Goal: Information Seeking & Learning: Find specific page/section

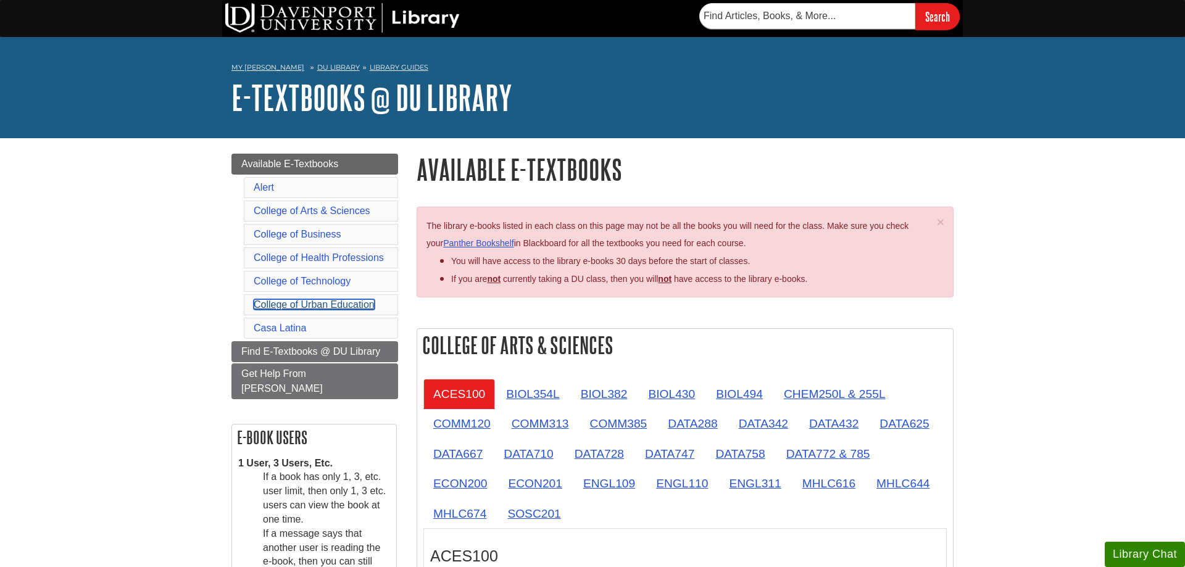
click at [267, 304] on link "College of Urban Education" at bounding box center [314, 304] width 121 height 10
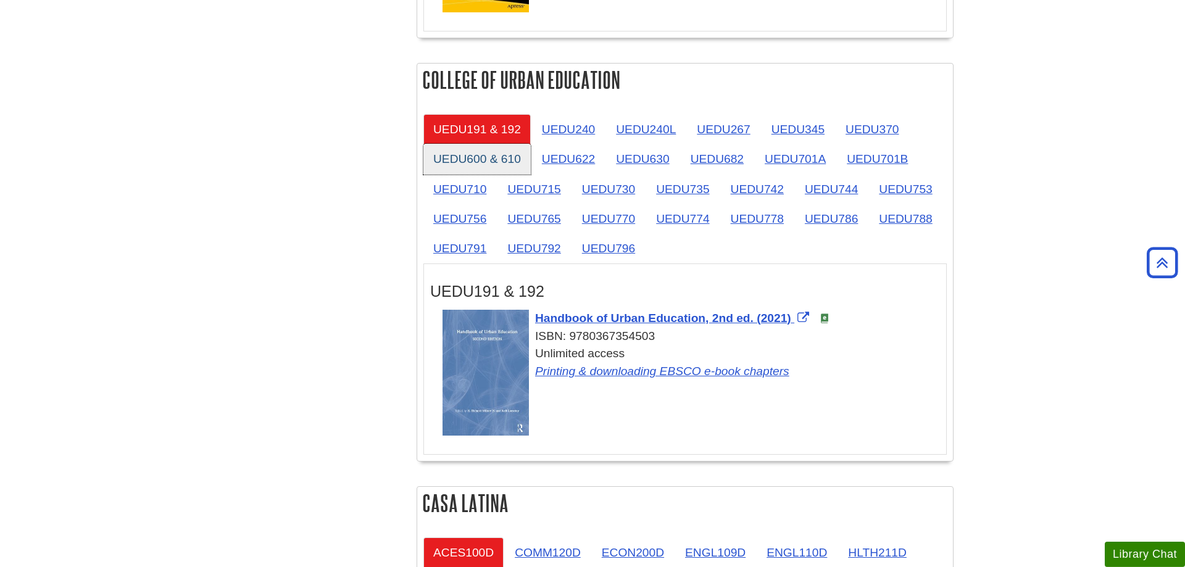
click at [476, 144] on link "UEDU600 & 610" at bounding box center [476, 159] width 107 height 30
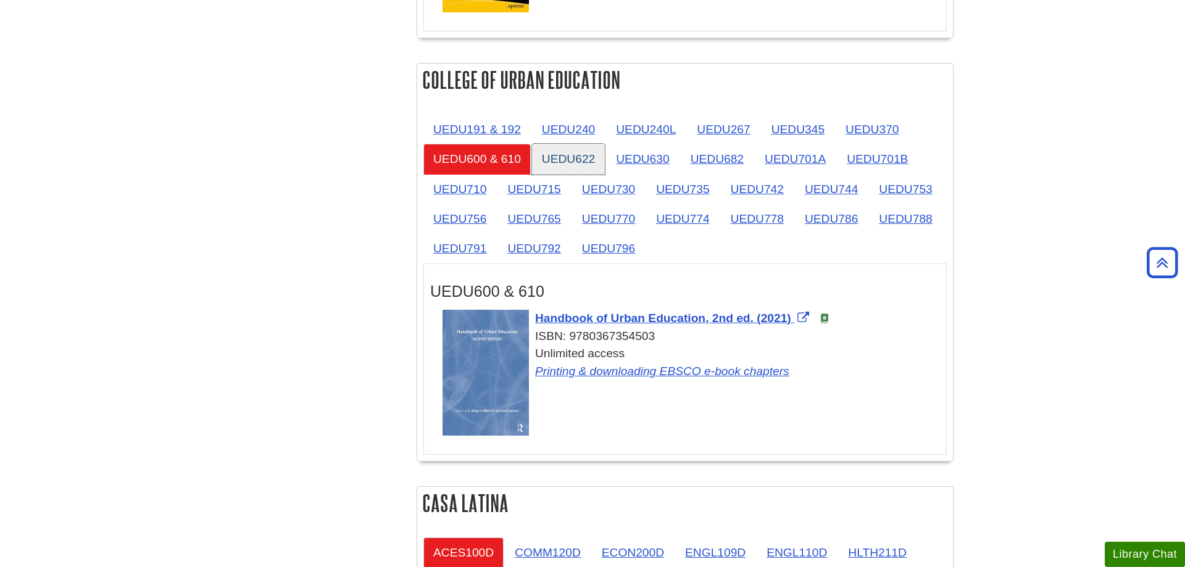
click at [571, 144] on link "UEDU622" at bounding box center [568, 159] width 73 height 30
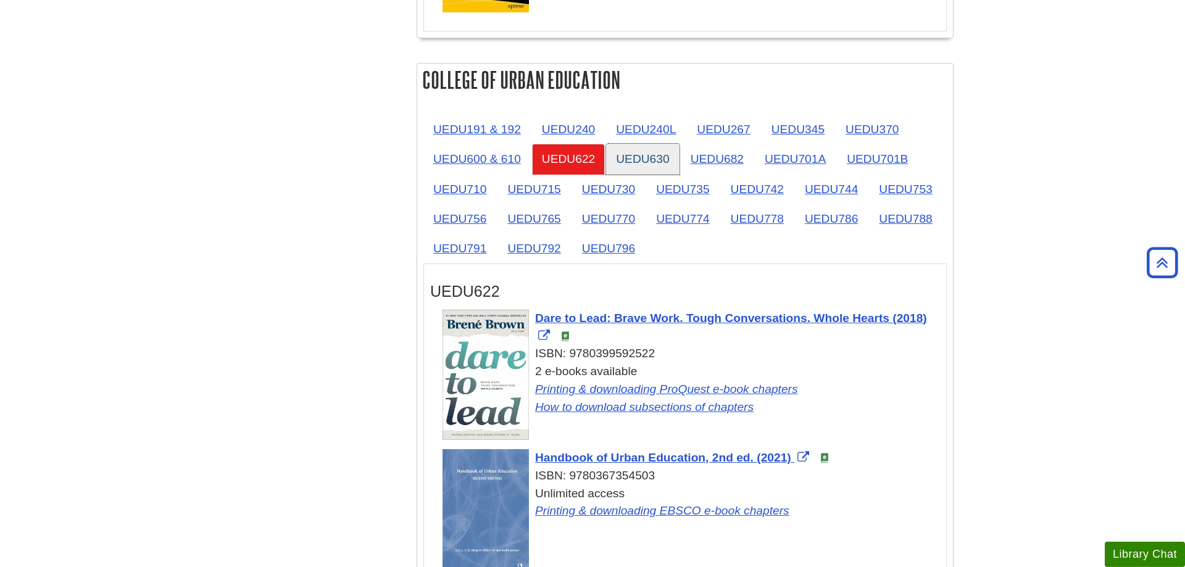
click at [624, 144] on link "UEDU630" at bounding box center [642, 159] width 73 height 30
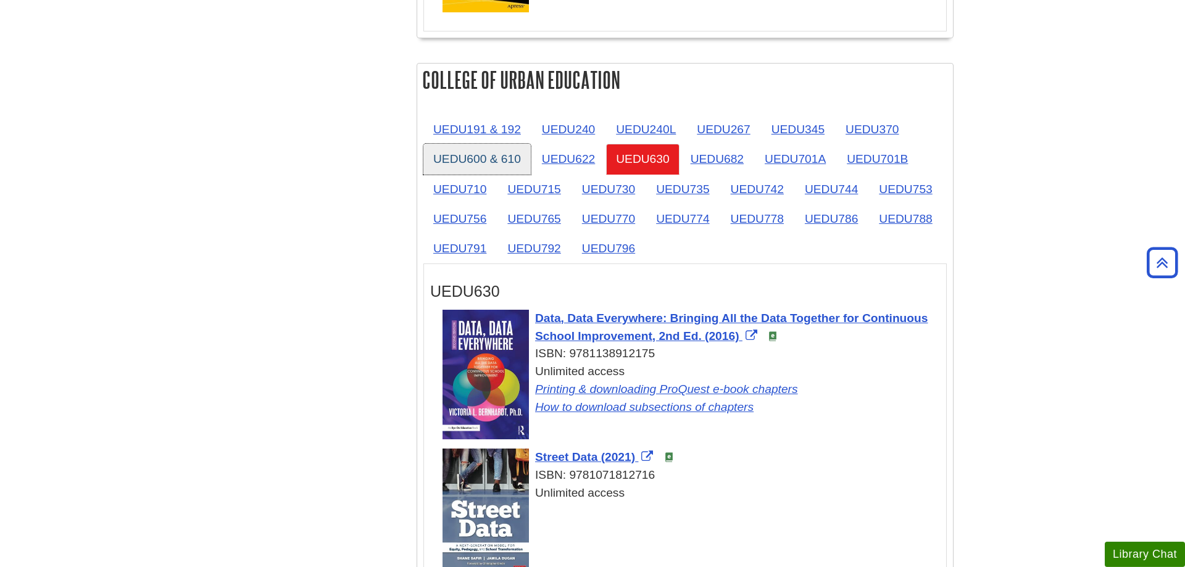
click at [484, 144] on link "UEDU600 & 610" at bounding box center [476, 159] width 107 height 30
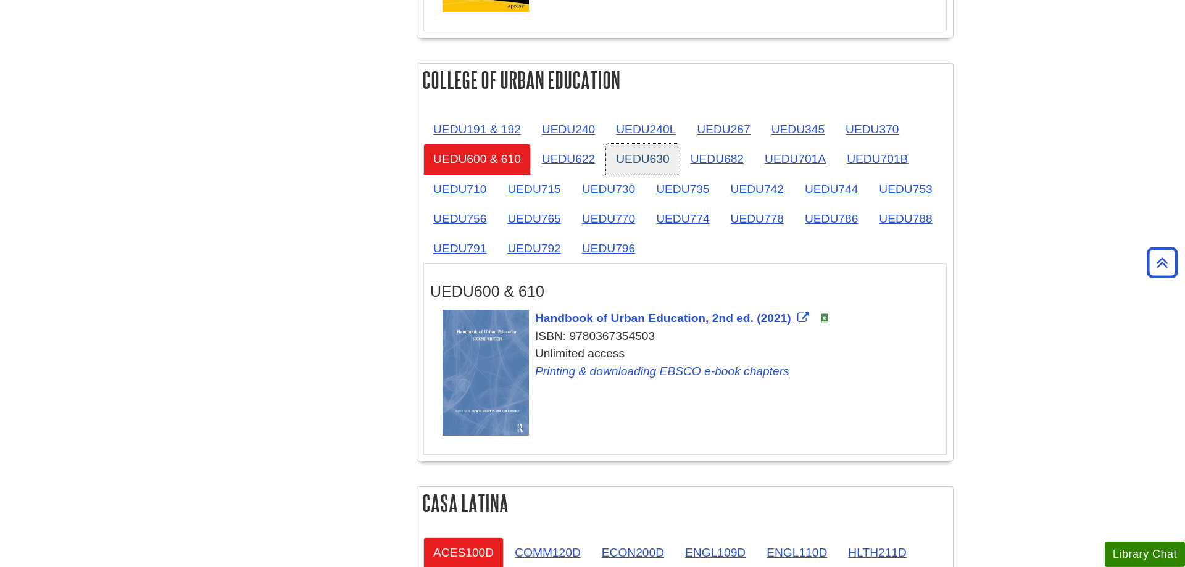
click at [663, 144] on link "UEDU630" at bounding box center [642, 159] width 73 height 30
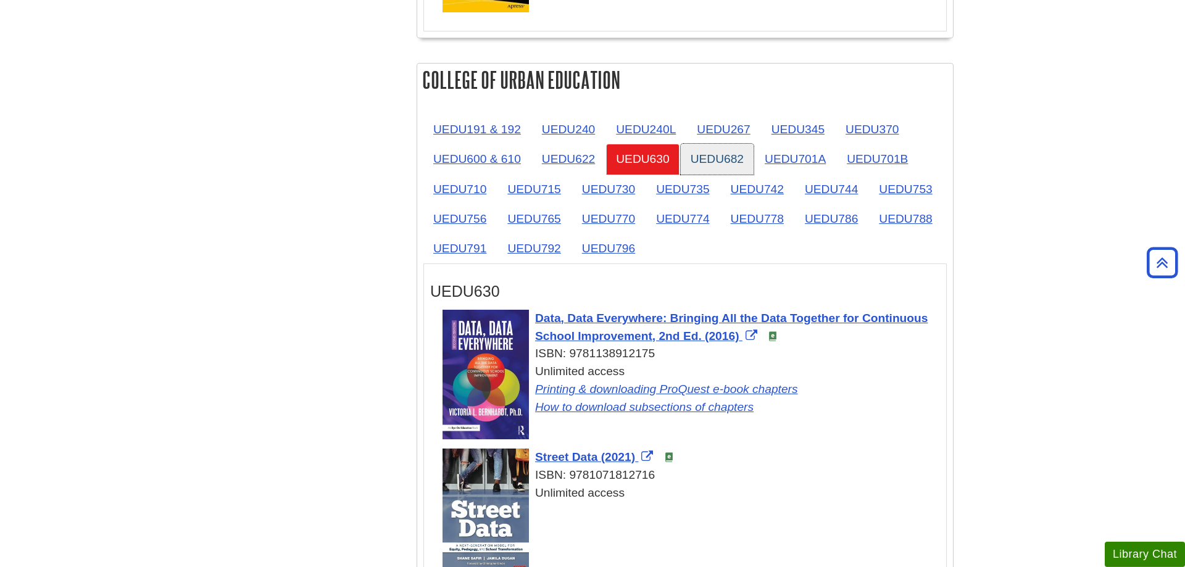
click at [716, 144] on link "UEDU682" at bounding box center [717, 159] width 73 height 30
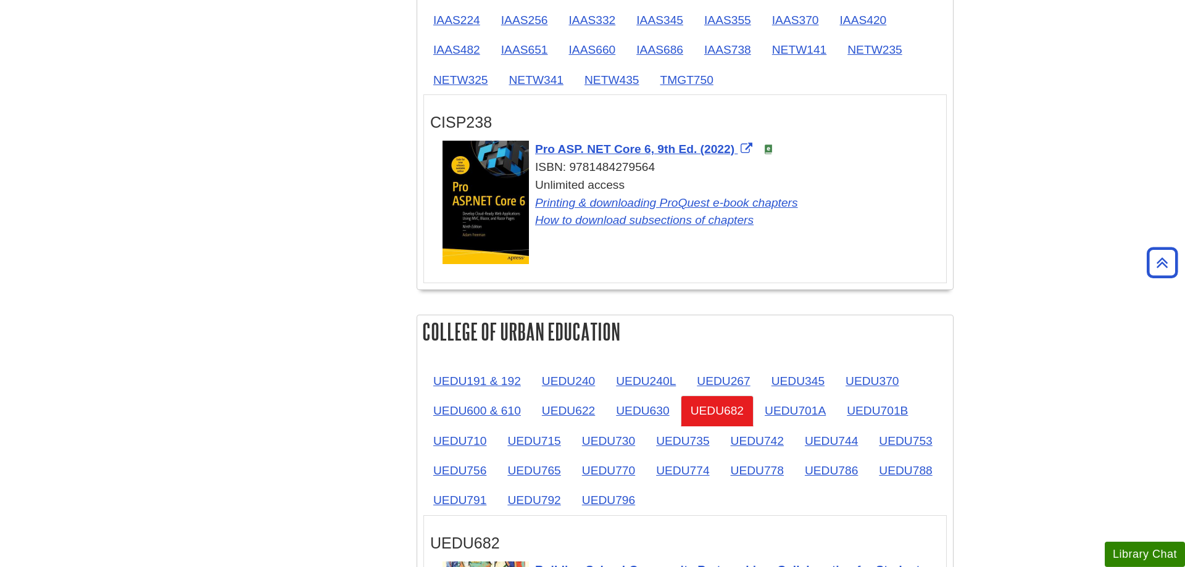
scroll to position [1728, 0]
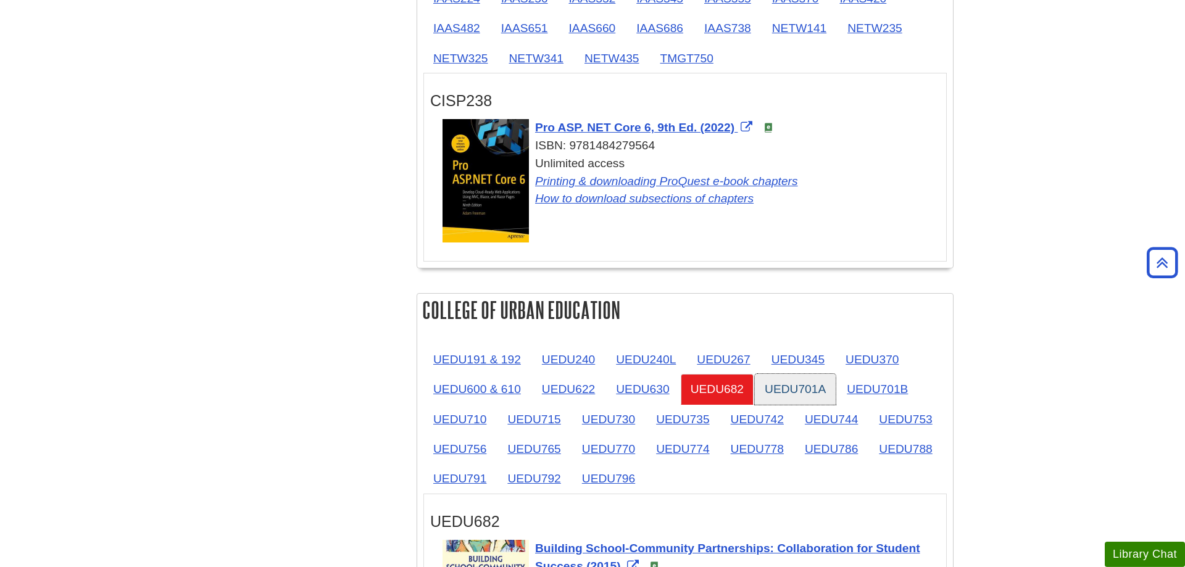
click at [801, 374] on link "UEDU701A" at bounding box center [795, 389] width 81 height 30
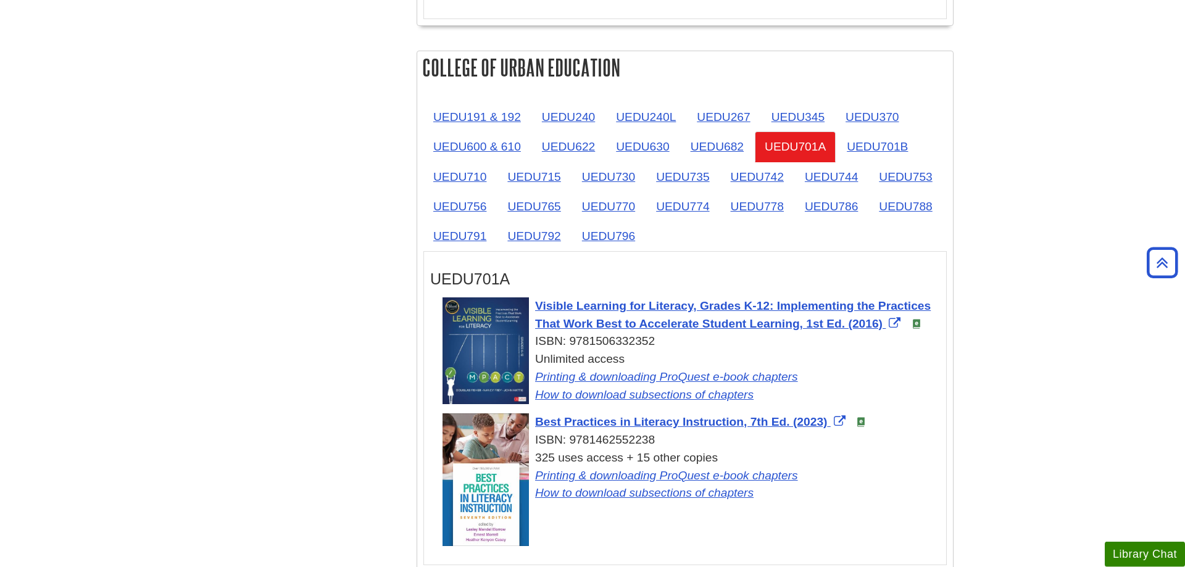
scroll to position [1979, 0]
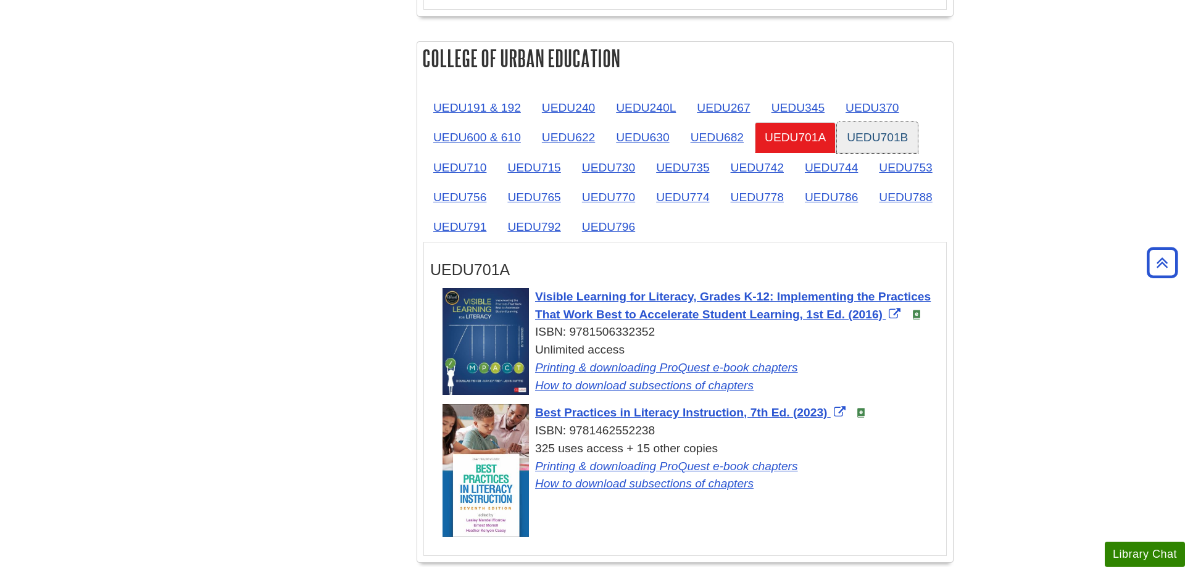
click at [902, 122] on link "UEDU701B" at bounding box center [877, 137] width 81 height 30
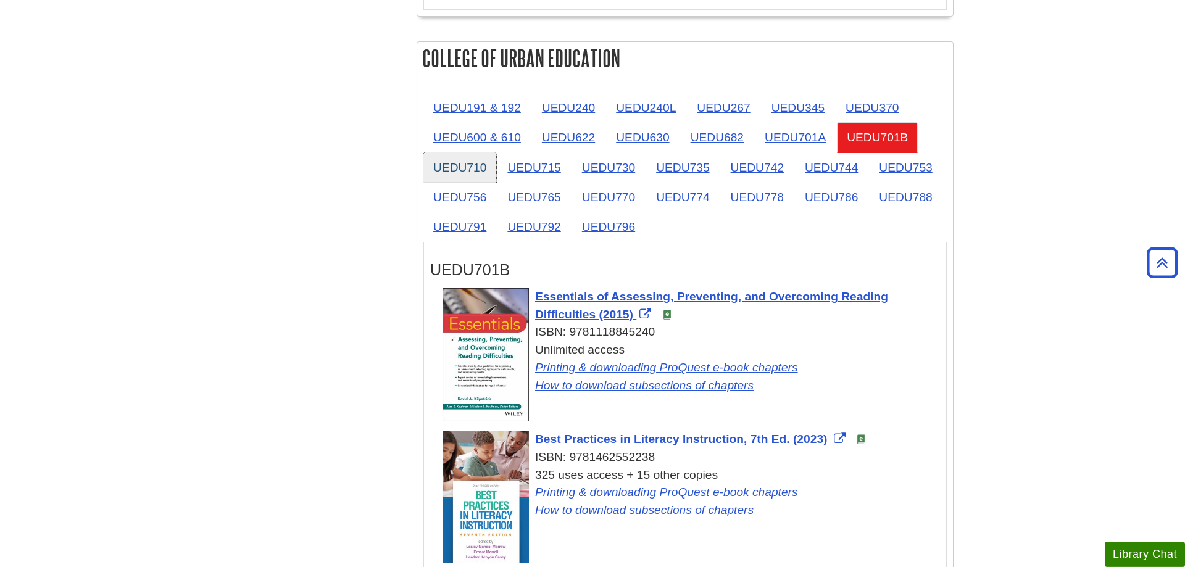
click at [427, 152] on link "UEDU710" at bounding box center [459, 167] width 73 height 30
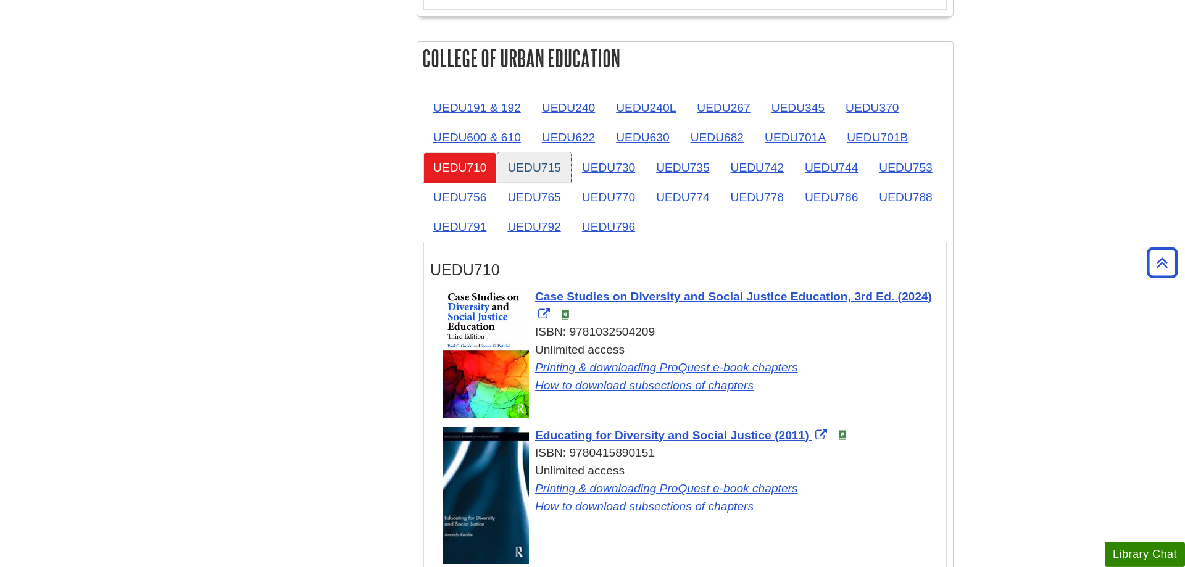
click at [549, 152] on link "UEDU715" at bounding box center [533, 167] width 73 height 30
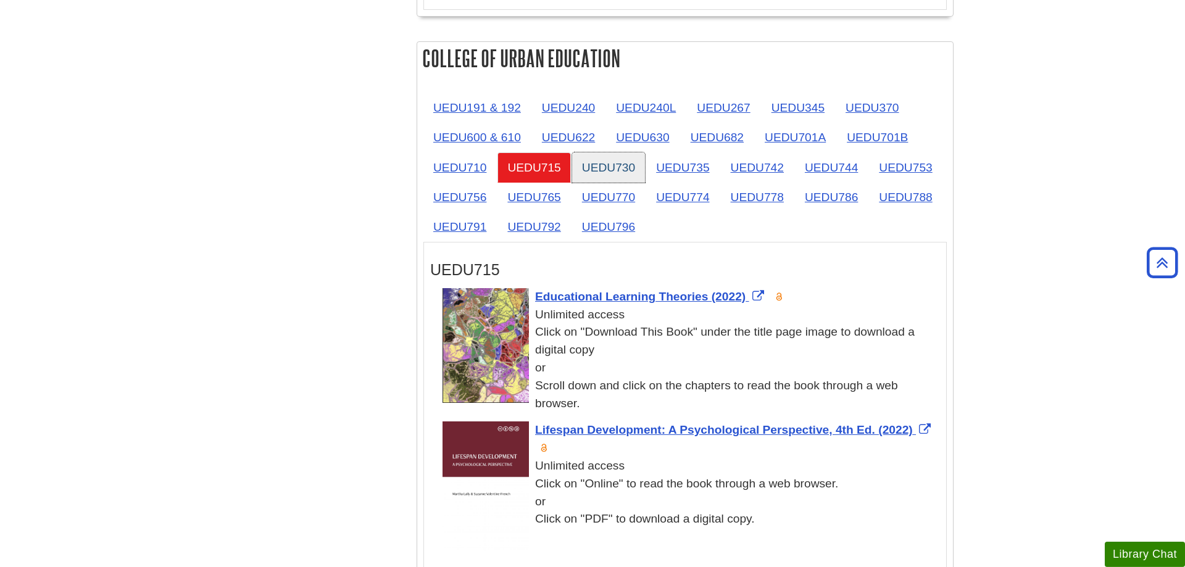
click at [621, 152] on link "UEDU730" at bounding box center [608, 167] width 73 height 30
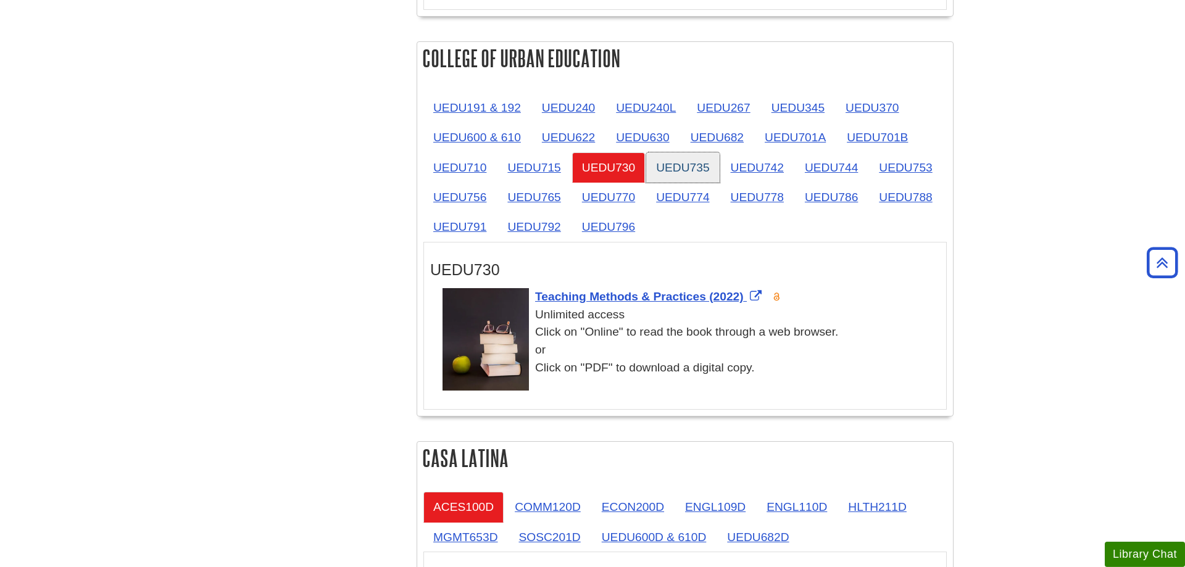
click at [704, 152] on link "UEDU735" at bounding box center [682, 167] width 73 height 30
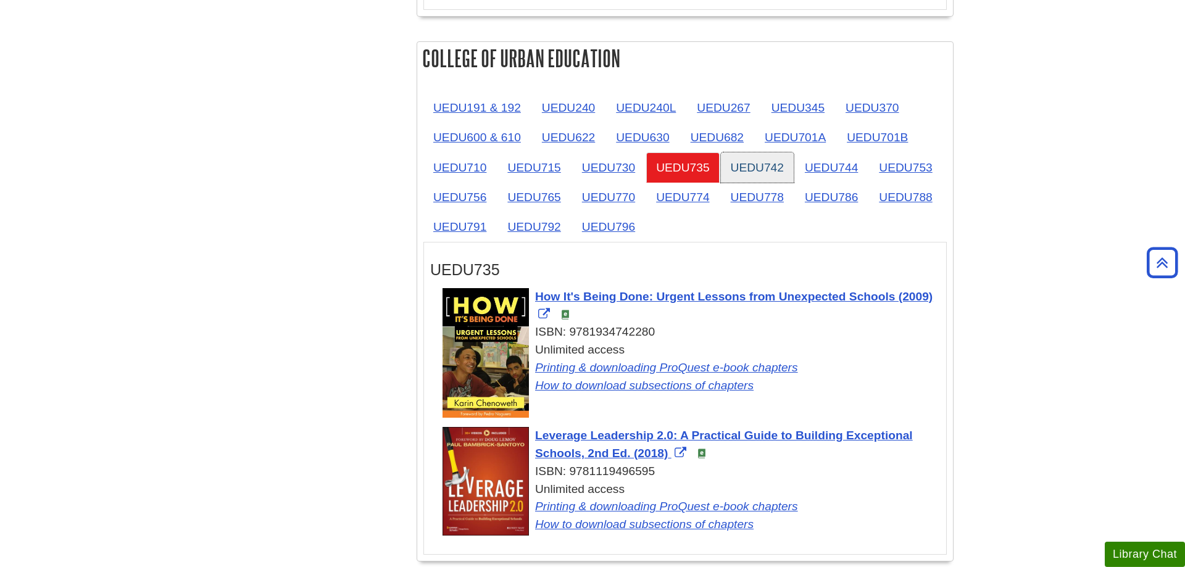
click at [780, 152] on link "UEDU742" at bounding box center [757, 167] width 73 height 30
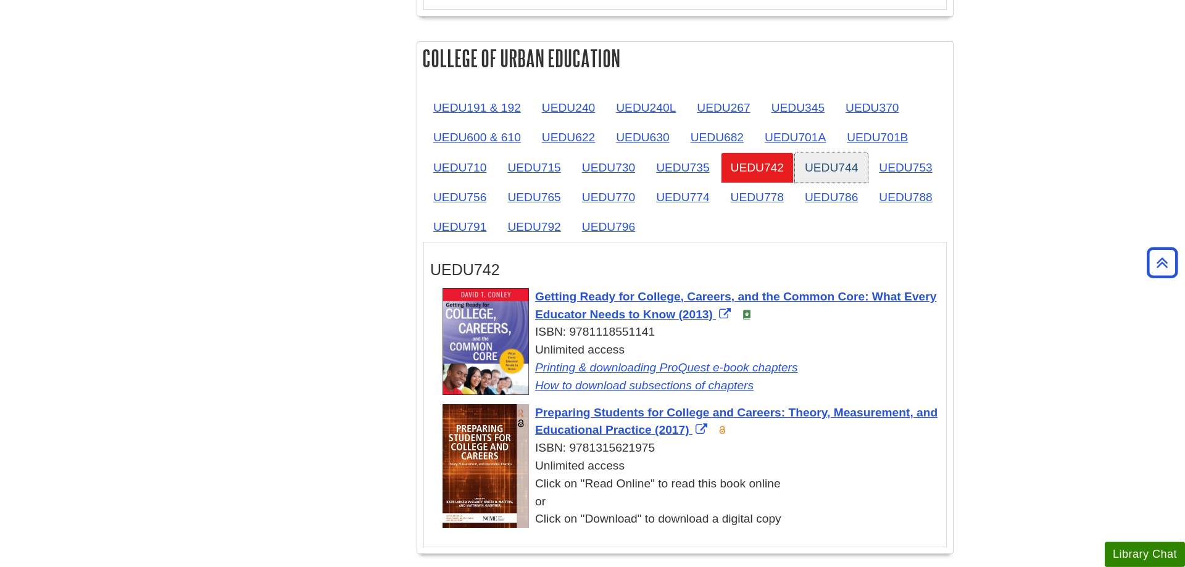
click at [818, 152] on link "UEDU744" at bounding box center [831, 167] width 73 height 30
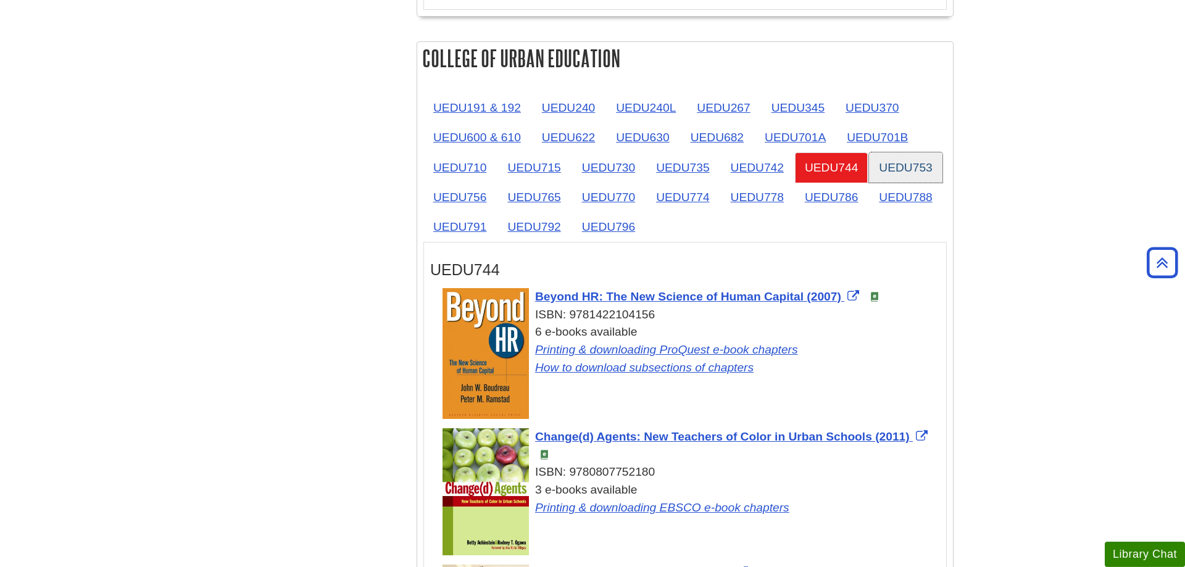
click at [905, 152] on link "UEDU753" at bounding box center [905, 167] width 73 height 30
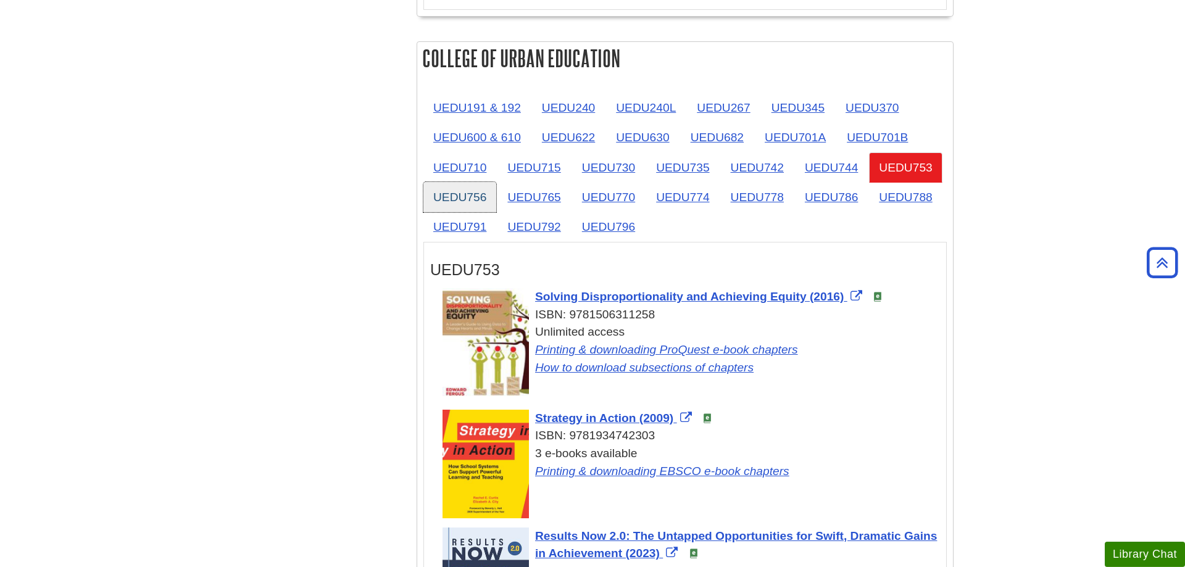
click at [456, 182] on link "UEDU756" at bounding box center [459, 197] width 73 height 30
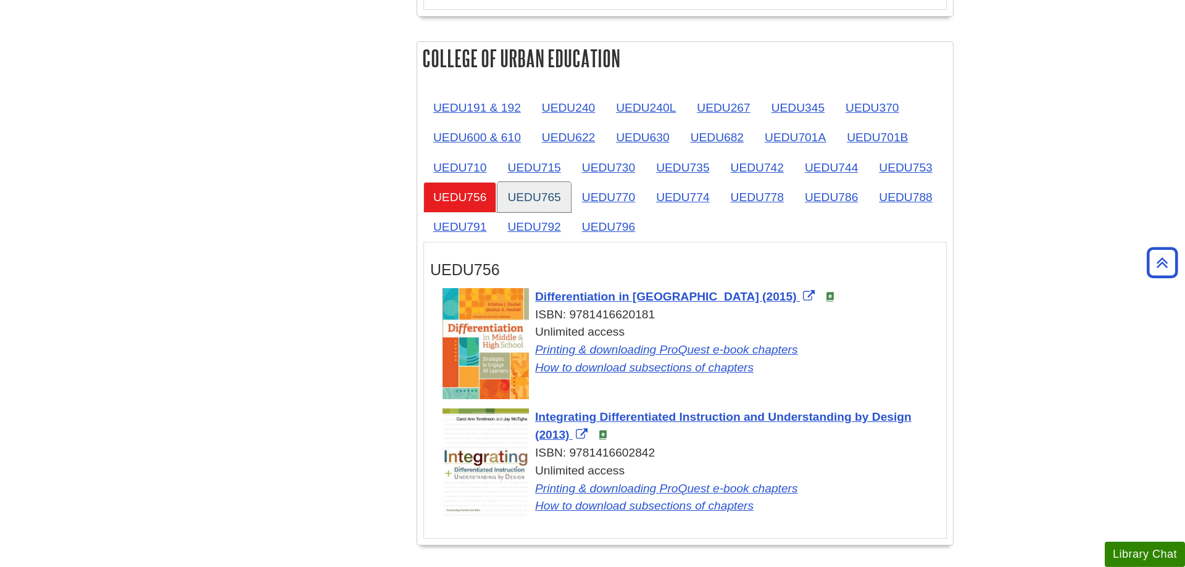
click at [530, 182] on link "UEDU765" at bounding box center [533, 197] width 73 height 30
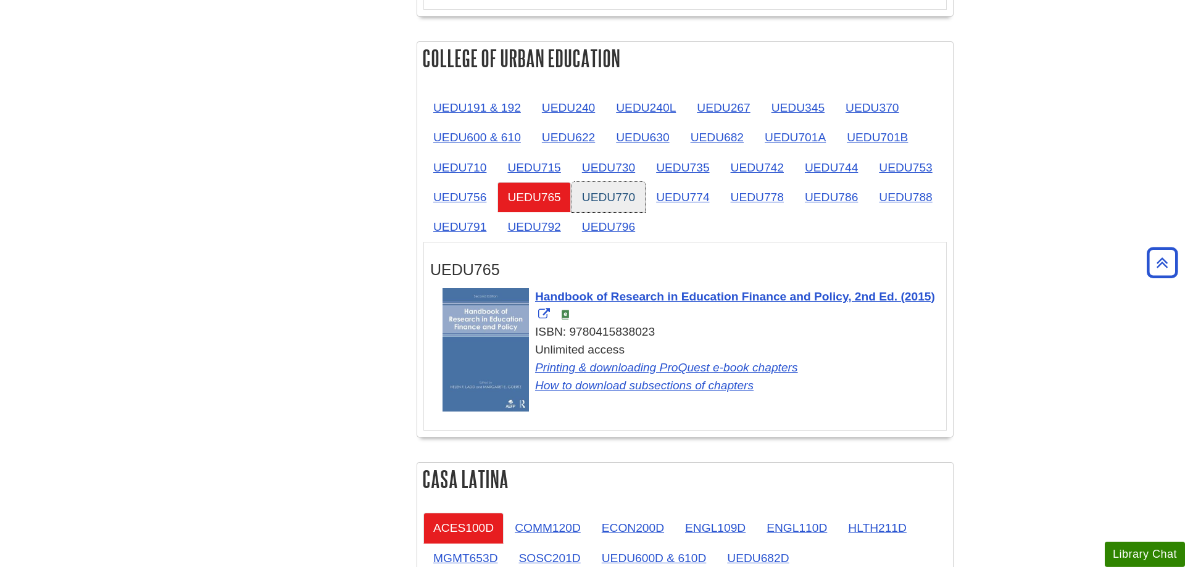
click at [613, 182] on link "UEDU770" at bounding box center [608, 197] width 73 height 30
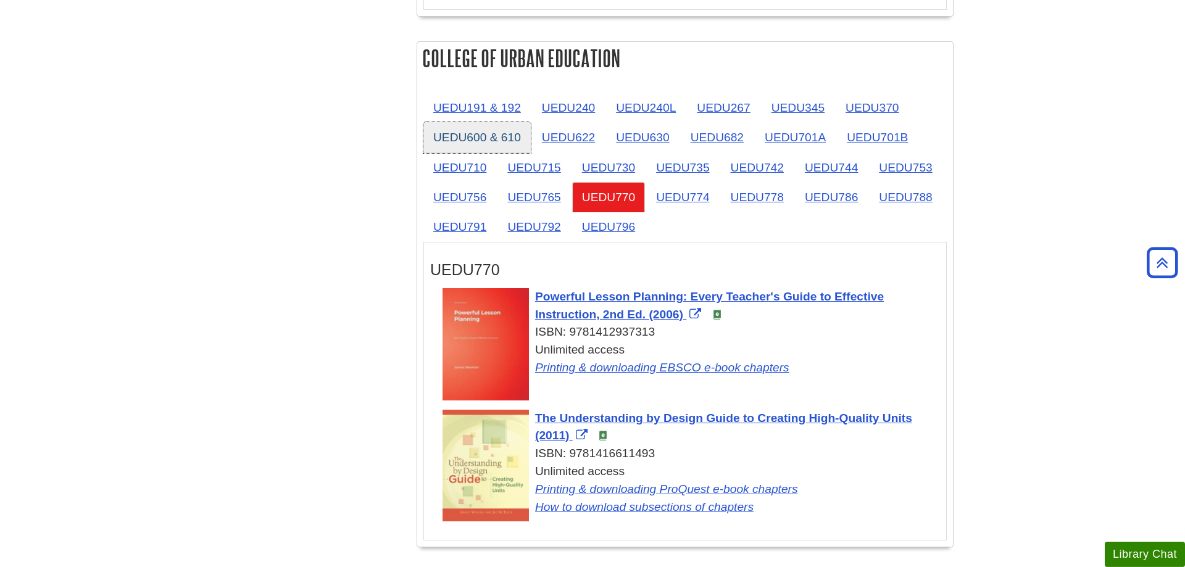
click at [478, 122] on link "UEDU600 & 610" at bounding box center [476, 137] width 107 height 30
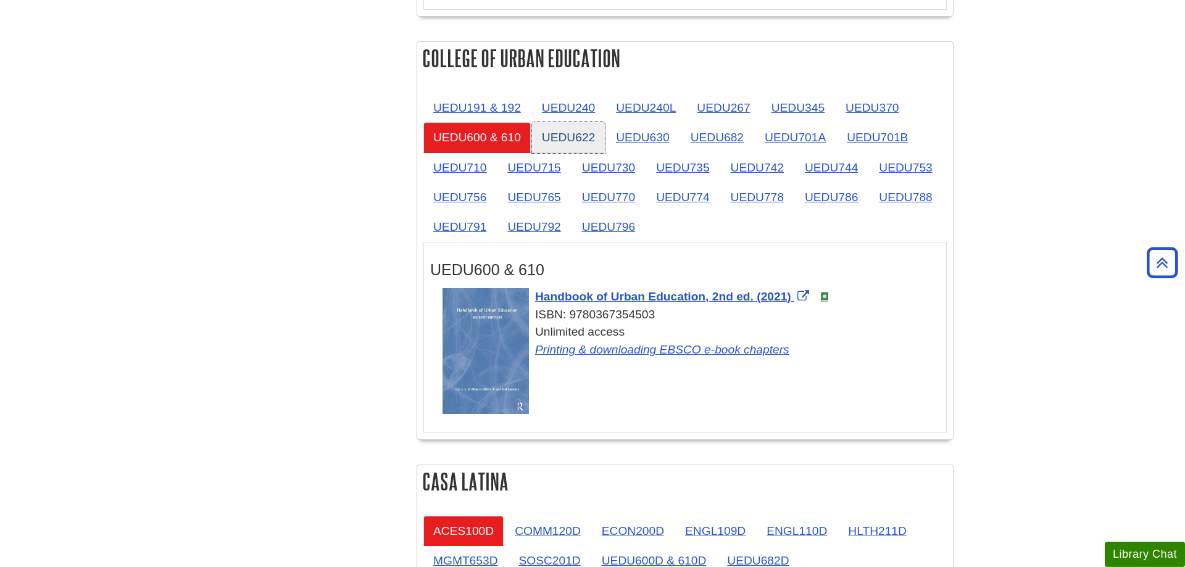
click at [579, 122] on link "UEDU622" at bounding box center [568, 137] width 73 height 30
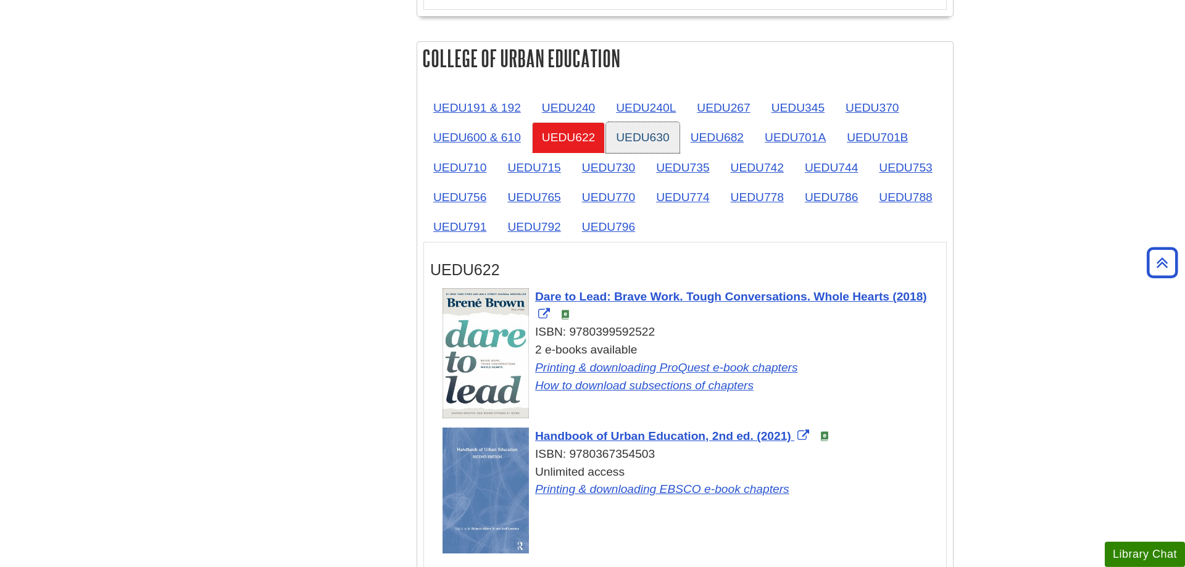
click at [653, 122] on link "UEDU630" at bounding box center [642, 137] width 73 height 30
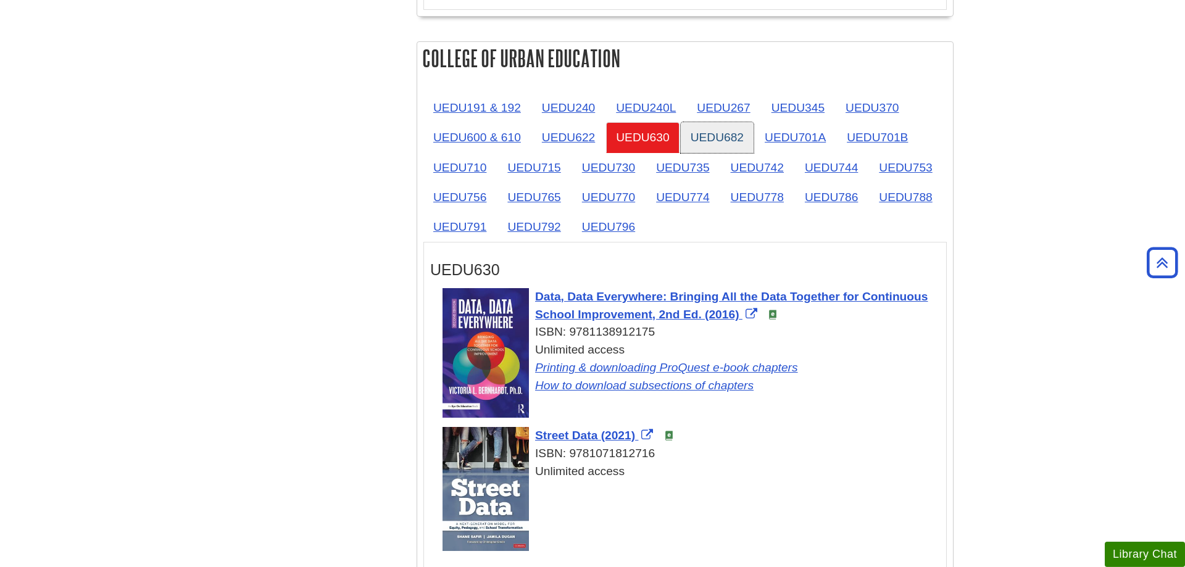
click at [693, 122] on link "UEDU682" at bounding box center [717, 137] width 73 height 30
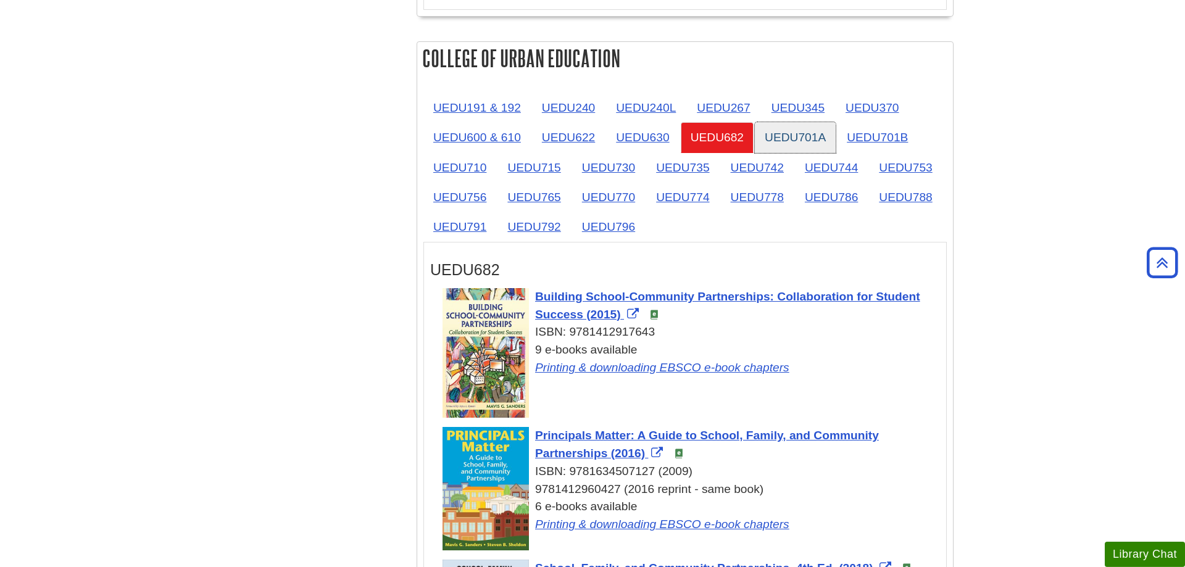
click at [791, 122] on link "UEDU701A" at bounding box center [795, 137] width 81 height 30
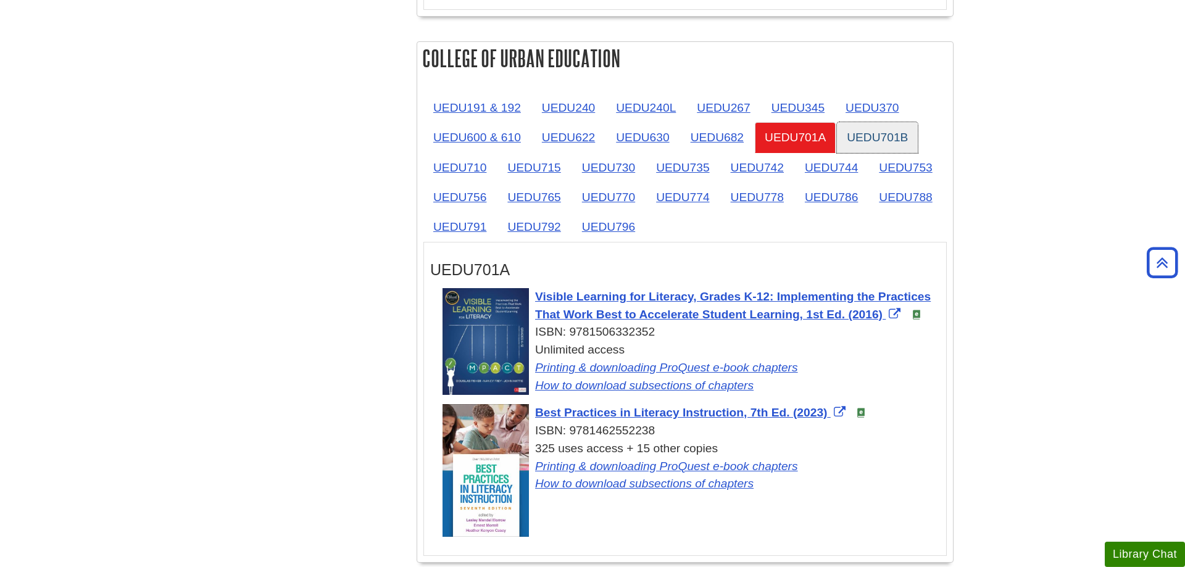
click at [856, 122] on link "UEDU701B" at bounding box center [877, 137] width 81 height 30
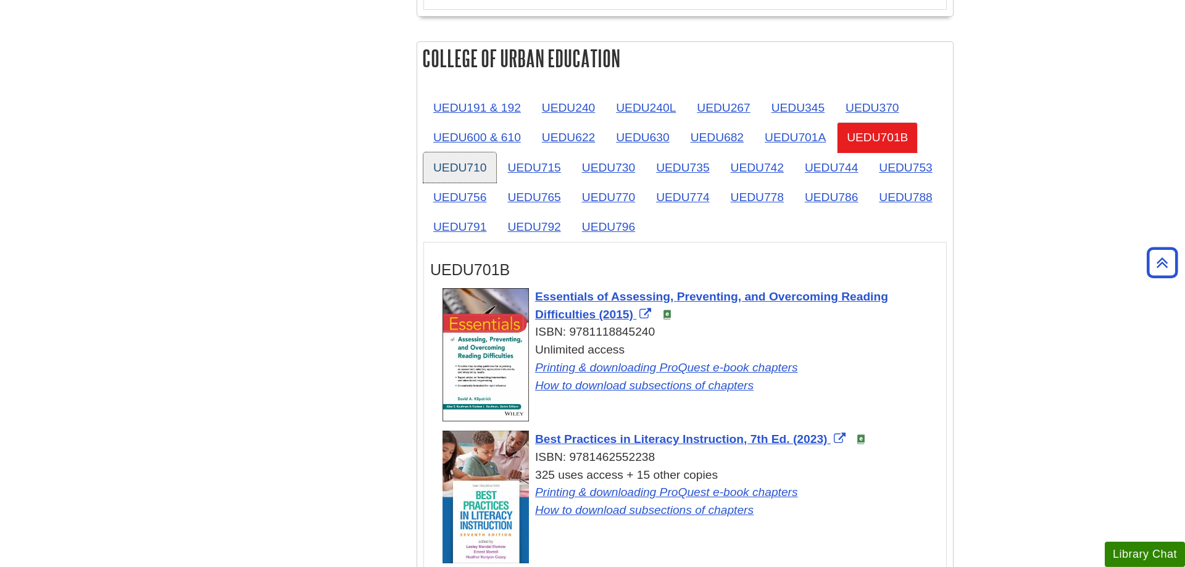
click at [439, 152] on link "UEDU710" at bounding box center [459, 167] width 73 height 30
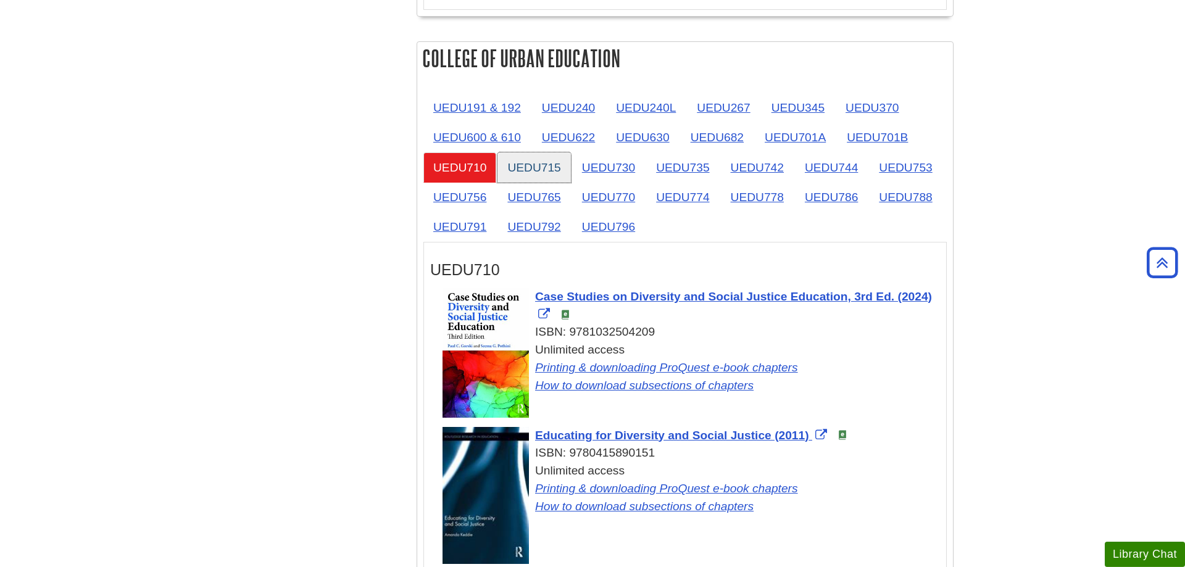
click at [529, 152] on link "UEDU715" at bounding box center [533, 167] width 73 height 30
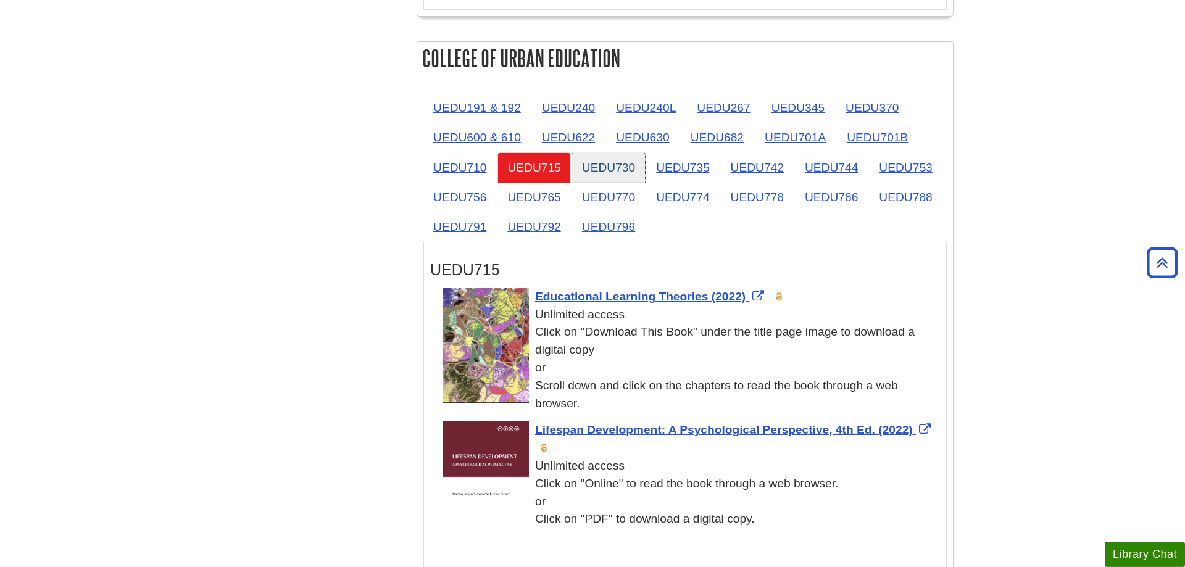
click at [623, 152] on link "UEDU730" at bounding box center [608, 167] width 73 height 30
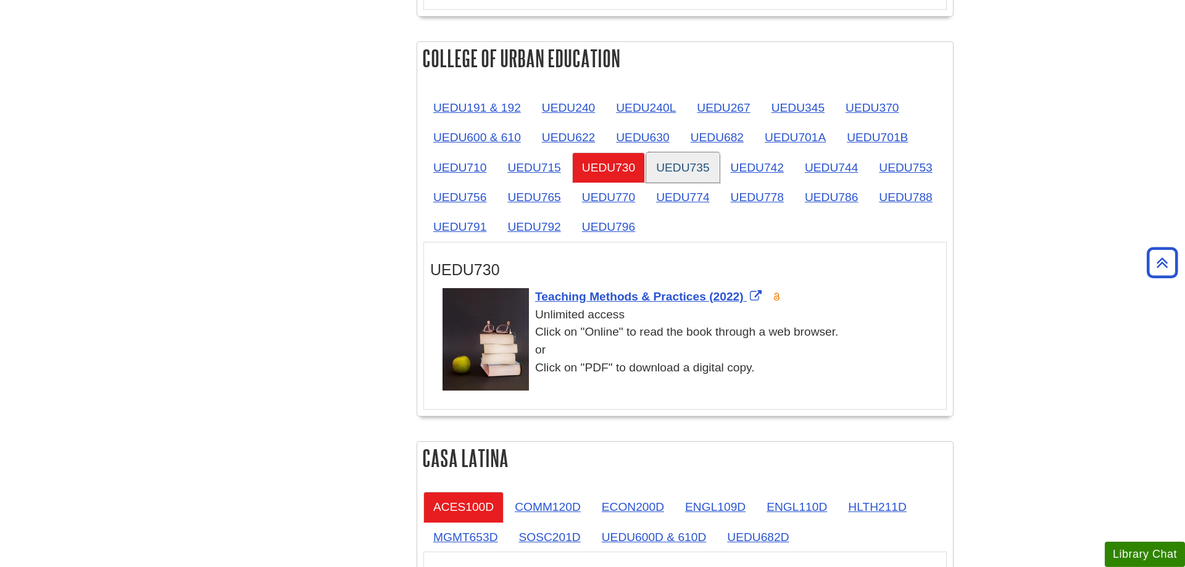
click at [669, 152] on link "UEDU735" at bounding box center [682, 167] width 73 height 30
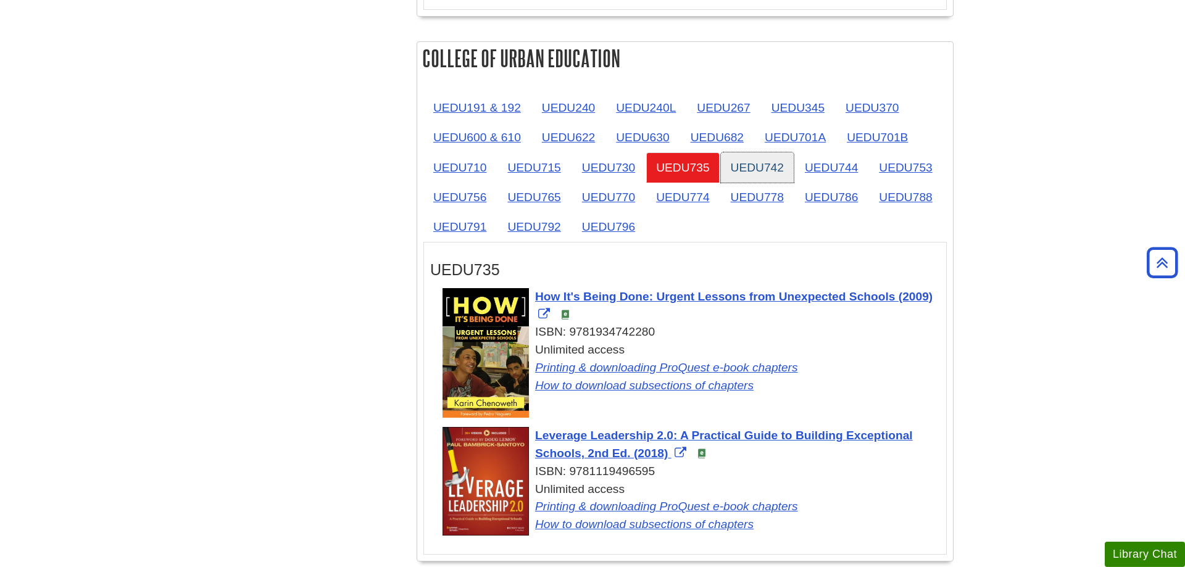
click at [766, 152] on link "UEDU742" at bounding box center [757, 167] width 73 height 30
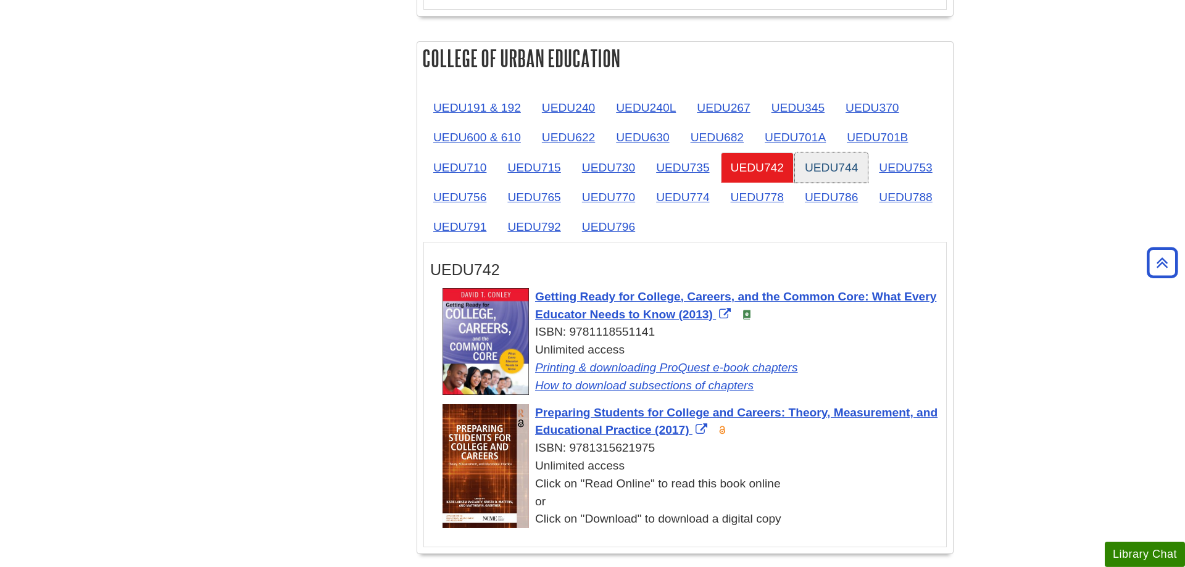
click at [820, 152] on link "UEDU744" at bounding box center [831, 167] width 73 height 30
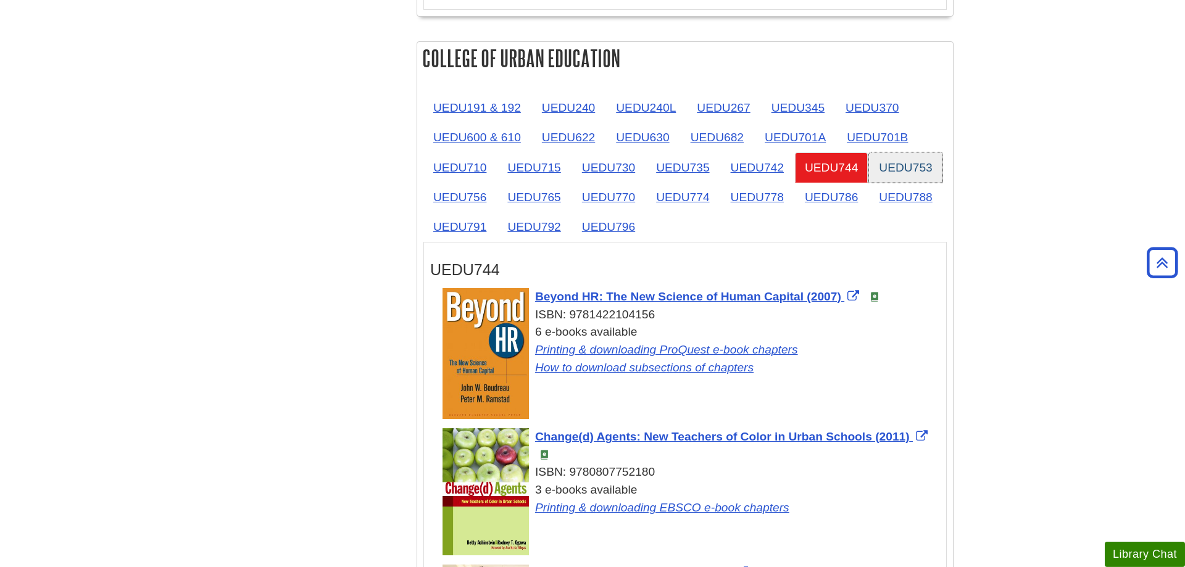
click at [911, 152] on link "UEDU753" at bounding box center [905, 167] width 73 height 30
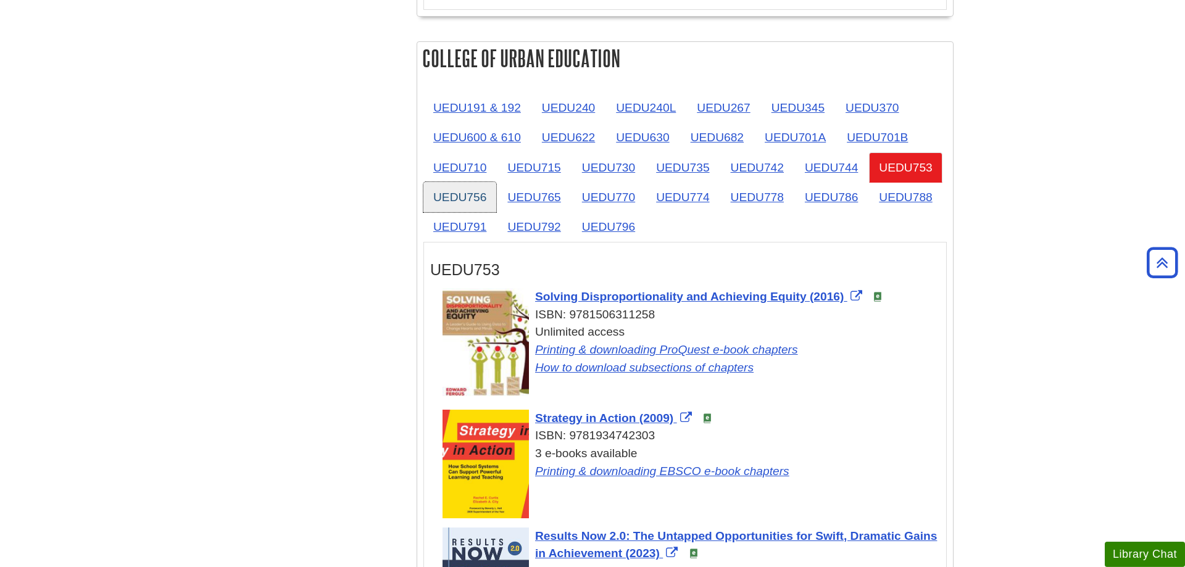
click at [447, 182] on link "UEDU756" at bounding box center [459, 197] width 73 height 30
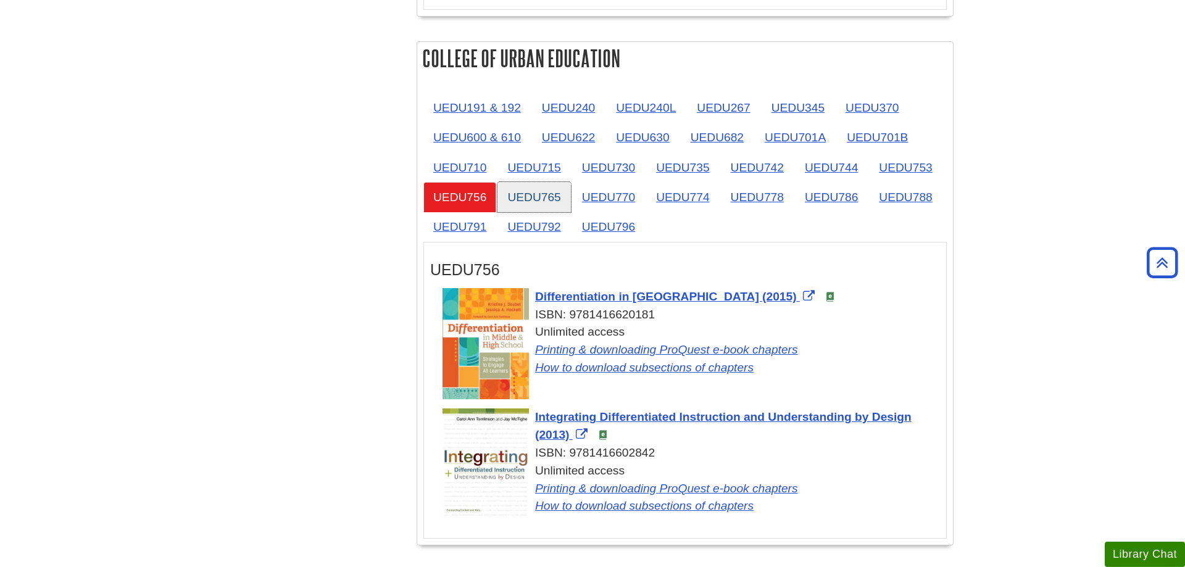
click at [557, 182] on link "UEDU765" at bounding box center [533, 197] width 73 height 30
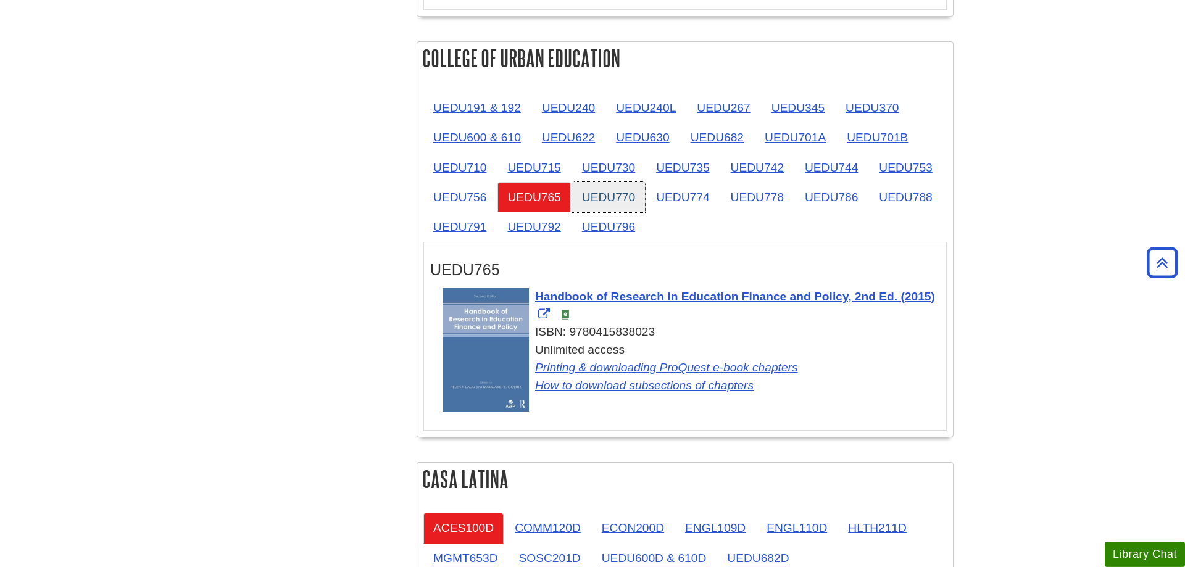
click at [620, 182] on link "UEDU770" at bounding box center [608, 197] width 73 height 30
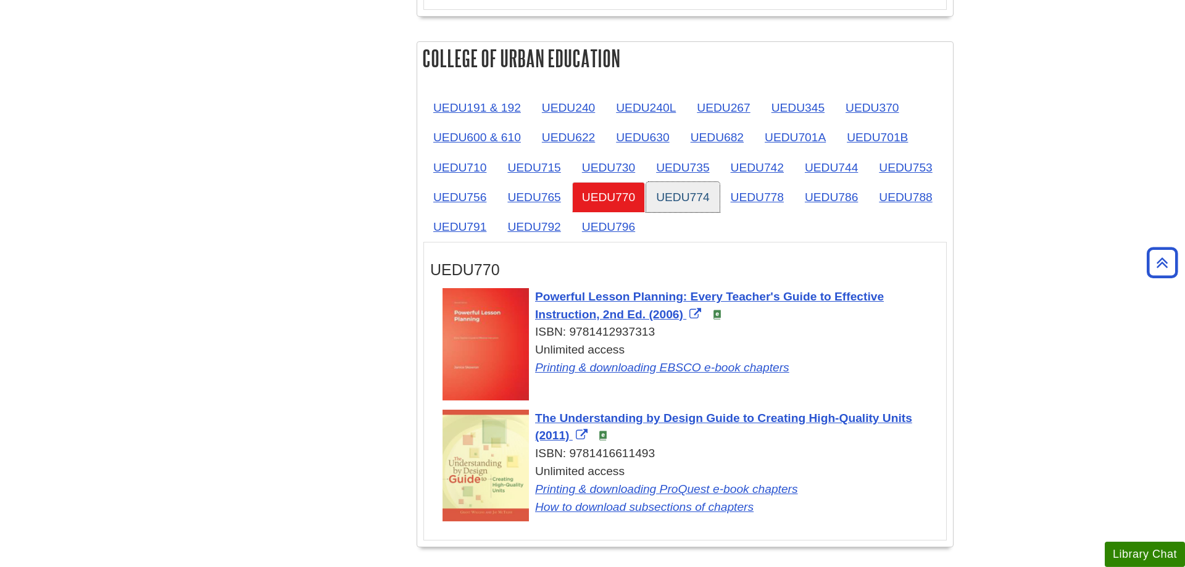
click at [676, 182] on link "UEDU774" at bounding box center [682, 197] width 73 height 30
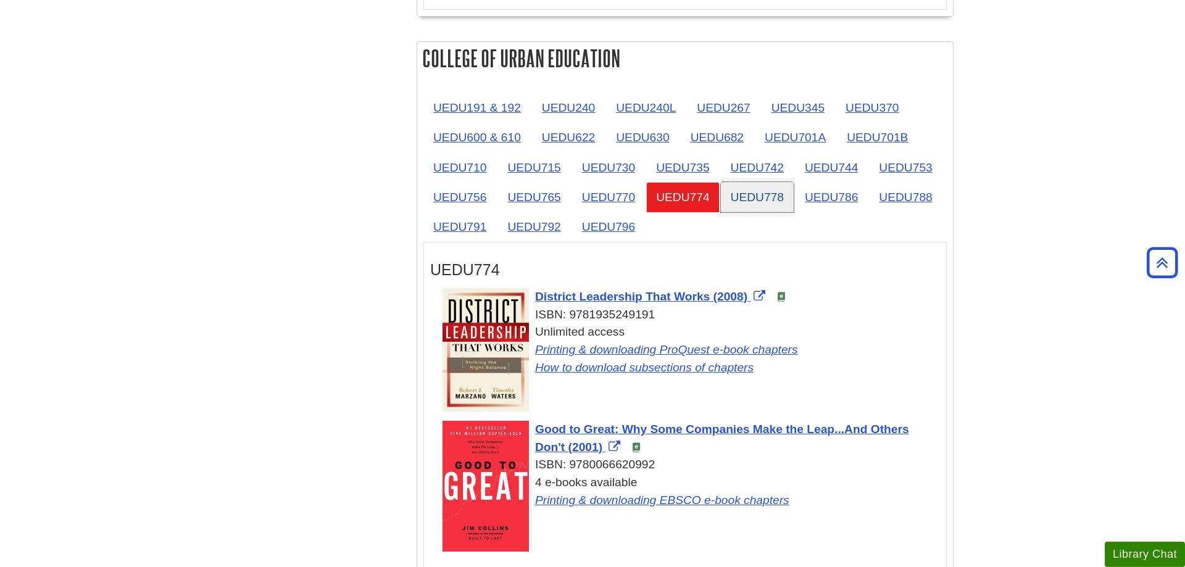
drag, startPoint x: 731, startPoint y: 158, endPoint x: 781, endPoint y: 156, distance: 50.0
click at [732, 182] on link "UEDU778" at bounding box center [757, 197] width 73 height 30
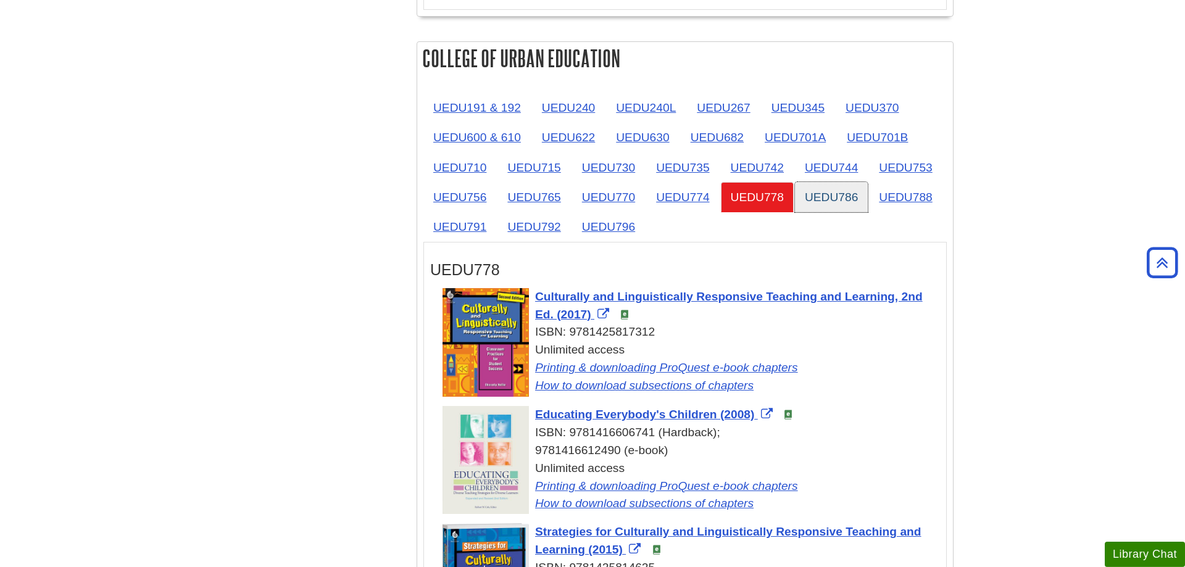
click at [824, 182] on link "UEDU786" at bounding box center [831, 197] width 73 height 30
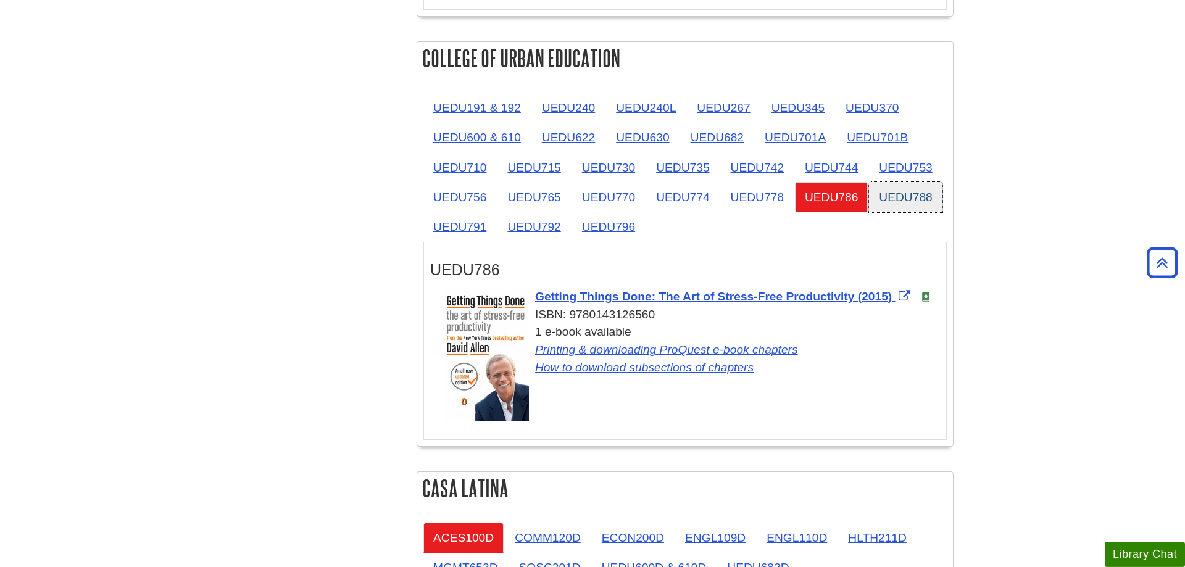
click at [895, 182] on link "UEDU788" at bounding box center [905, 197] width 73 height 30
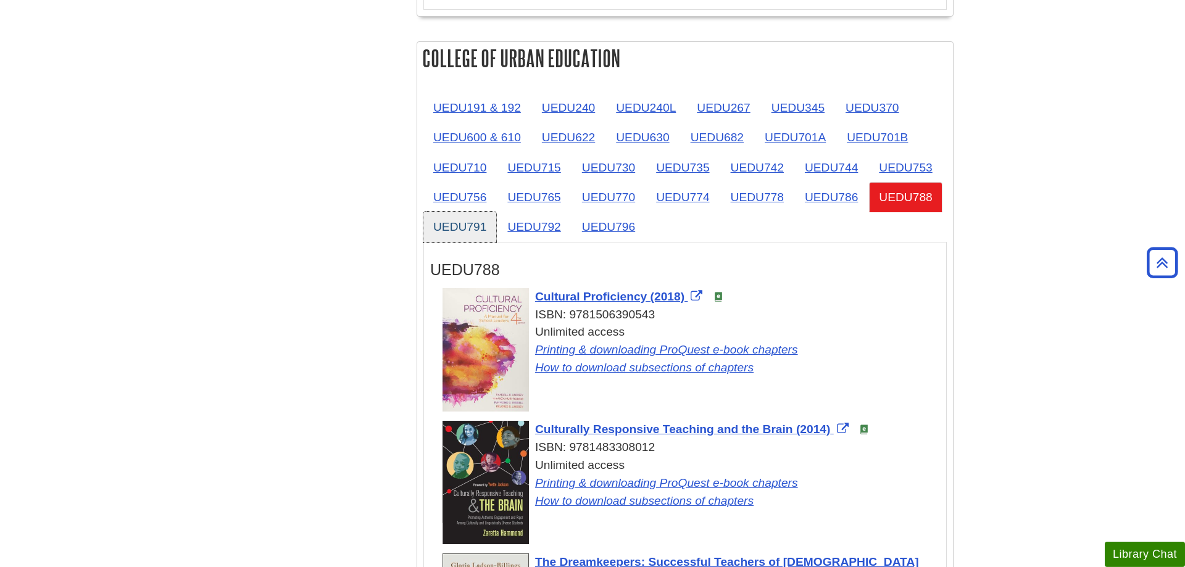
click at [466, 212] on link "UEDU791" at bounding box center [459, 227] width 73 height 30
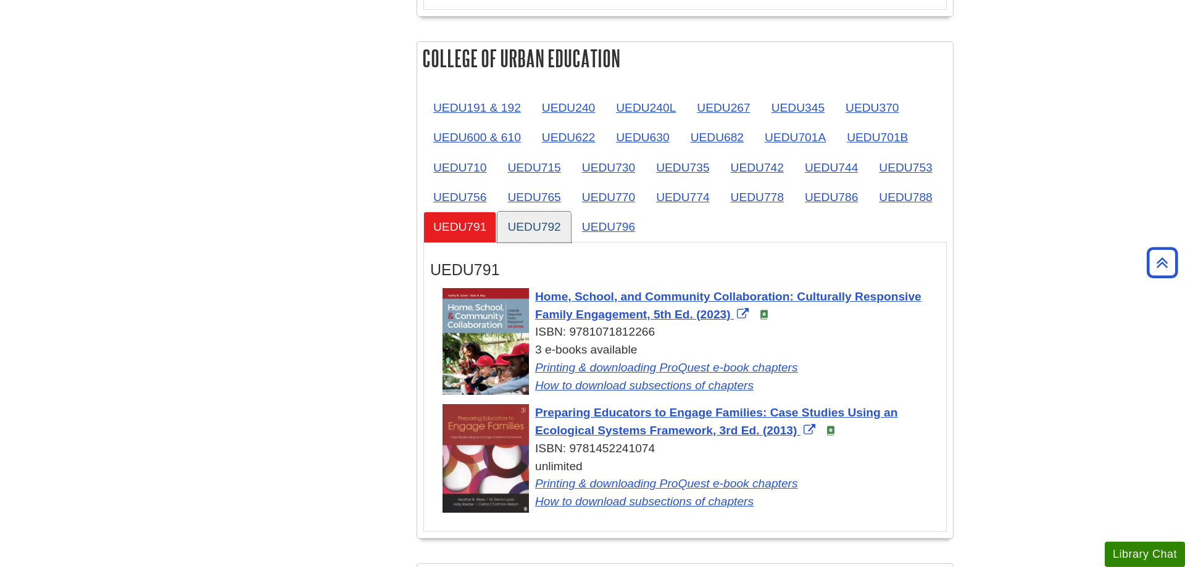
click at [534, 212] on link "UEDU792" at bounding box center [533, 227] width 73 height 30
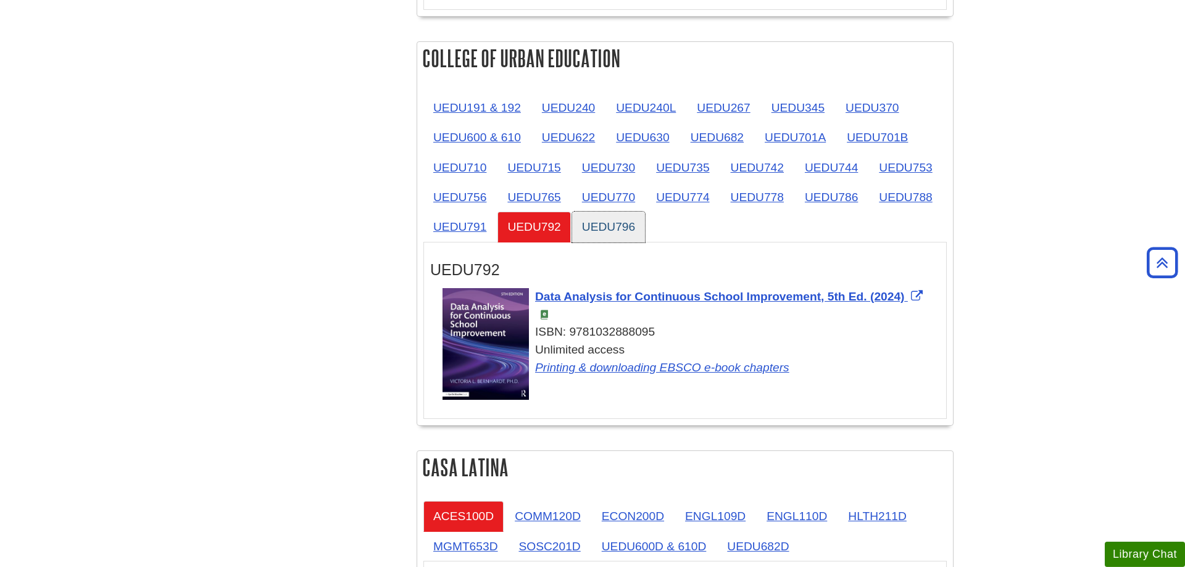
click at [618, 212] on link "UEDU796" at bounding box center [608, 227] width 73 height 30
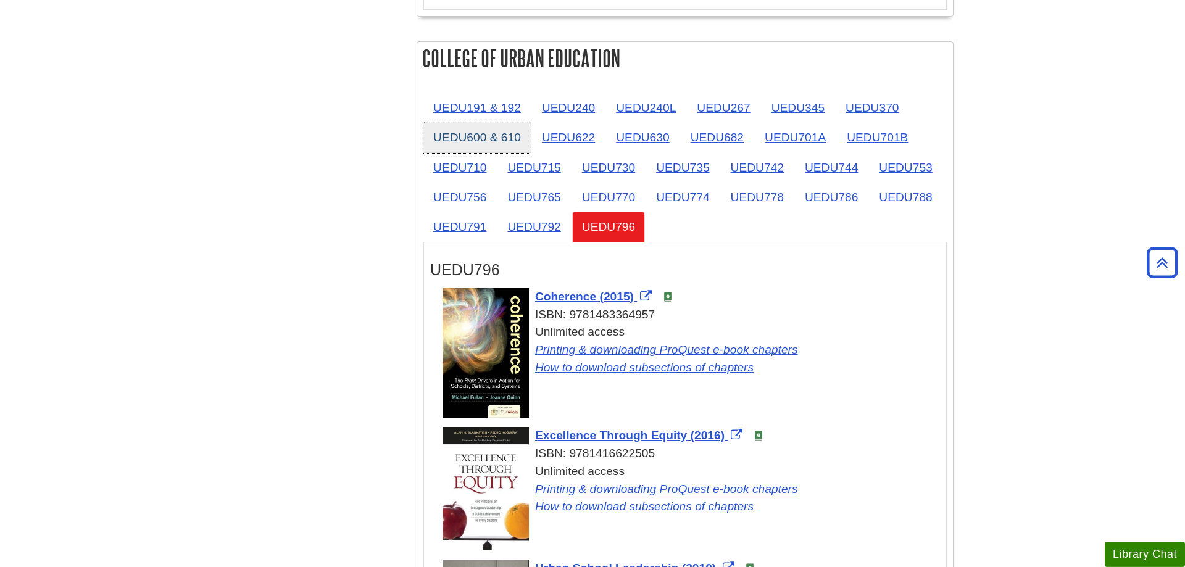
click at [506, 122] on link "UEDU600 & 610" at bounding box center [476, 137] width 107 height 30
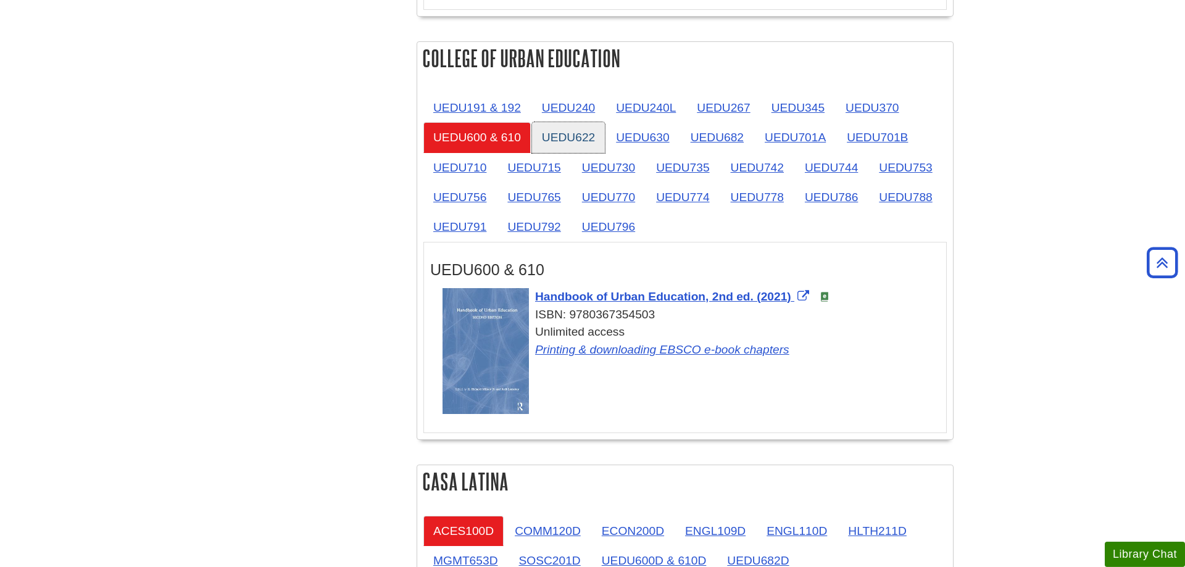
click at [540, 122] on link "UEDU622" at bounding box center [568, 137] width 73 height 30
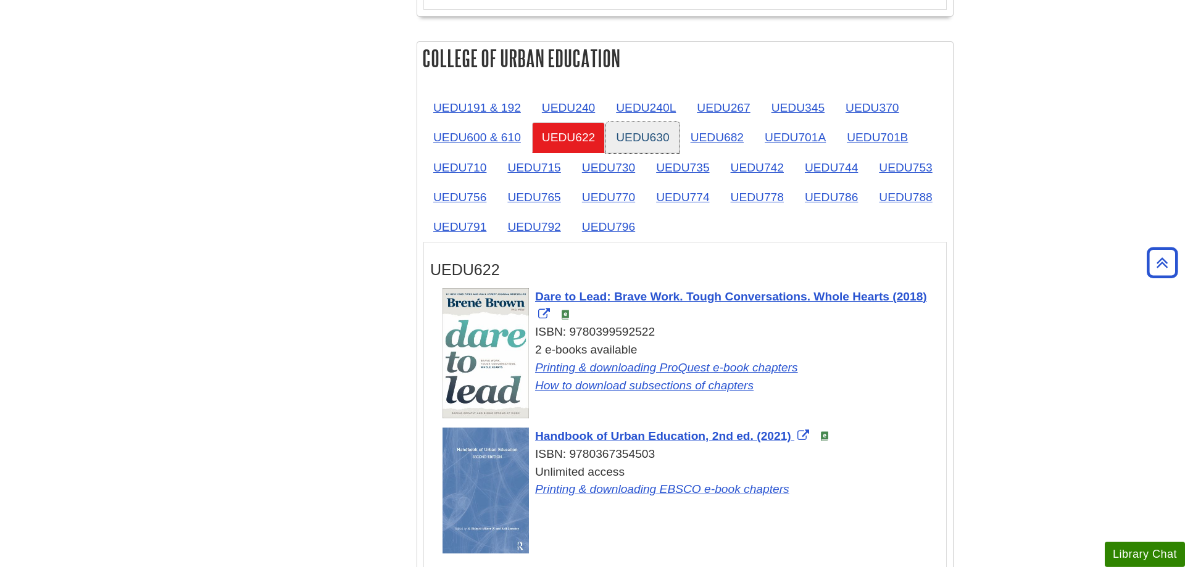
click at [653, 122] on link "UEDU630" at bounding box center [642, 137] width 73 height 30
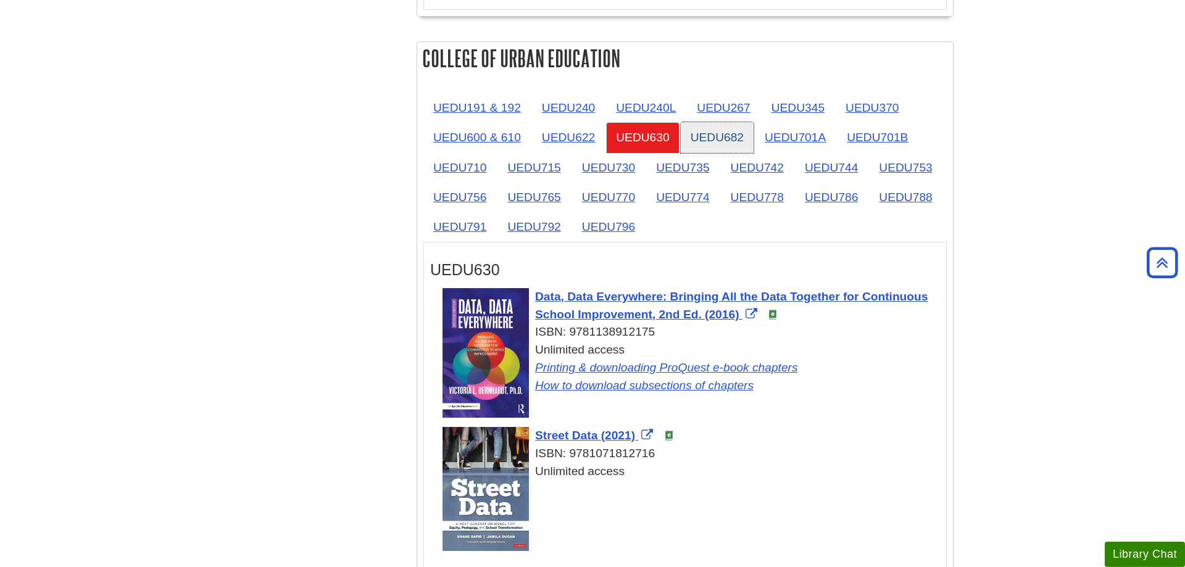
click at [698, 122] on link "UEDU682" at bounding box center [717, 137] width 73 height 30
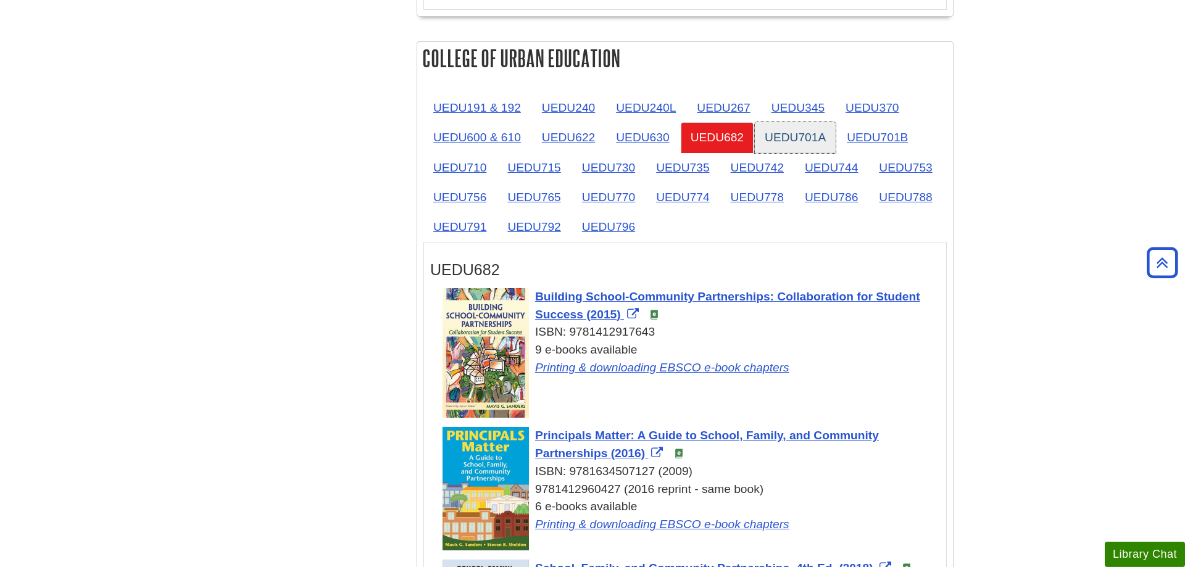
click at [768, 122] on link "UEDU701A" at bounding box center [795, 137] width 81 height 30
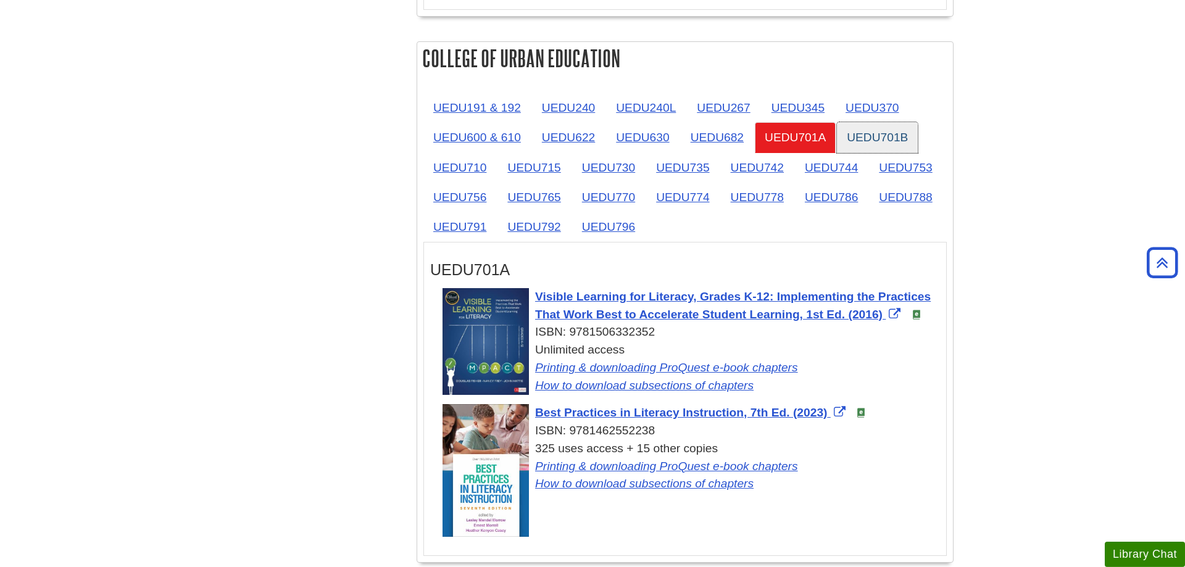
click at [879, 122] on link "UEDU701B" at bounding box center [877, 137] width 81 height 30
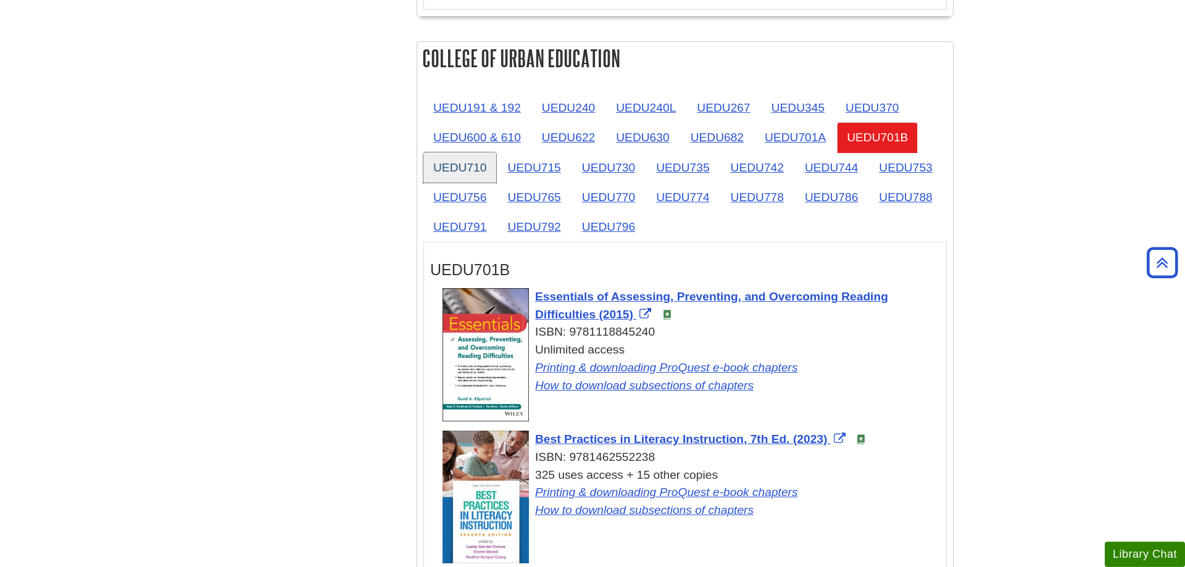
click at [429, 152] on link "UEDU710" at bounding box center [459, 167] width 73 height 30
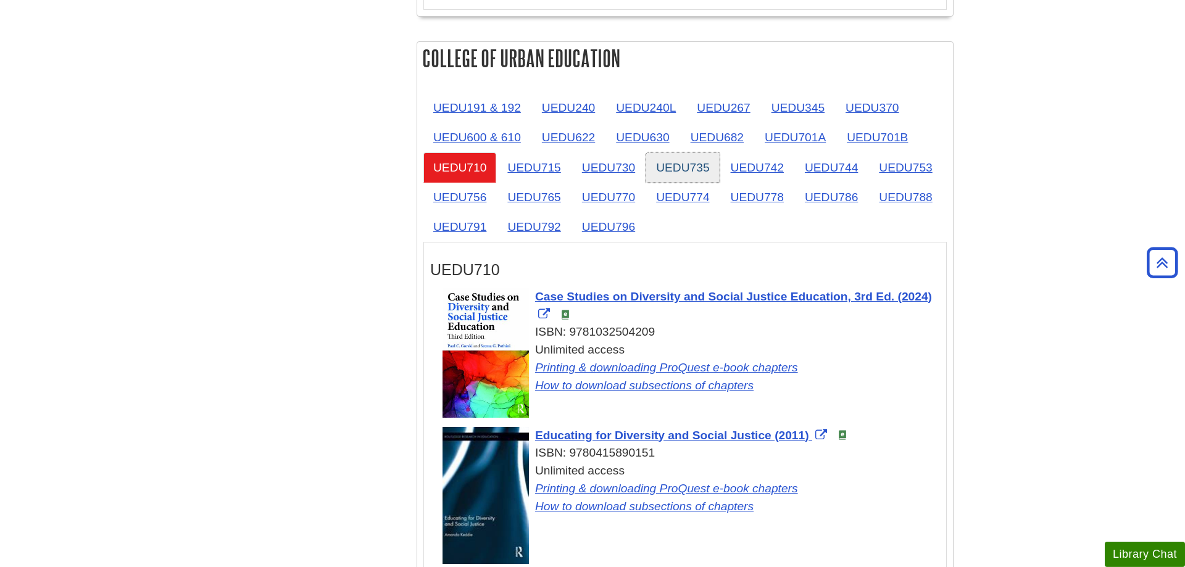
click at [685, 152] on link "UEDU735" at bounding box center [682, 167] width 73 height 30
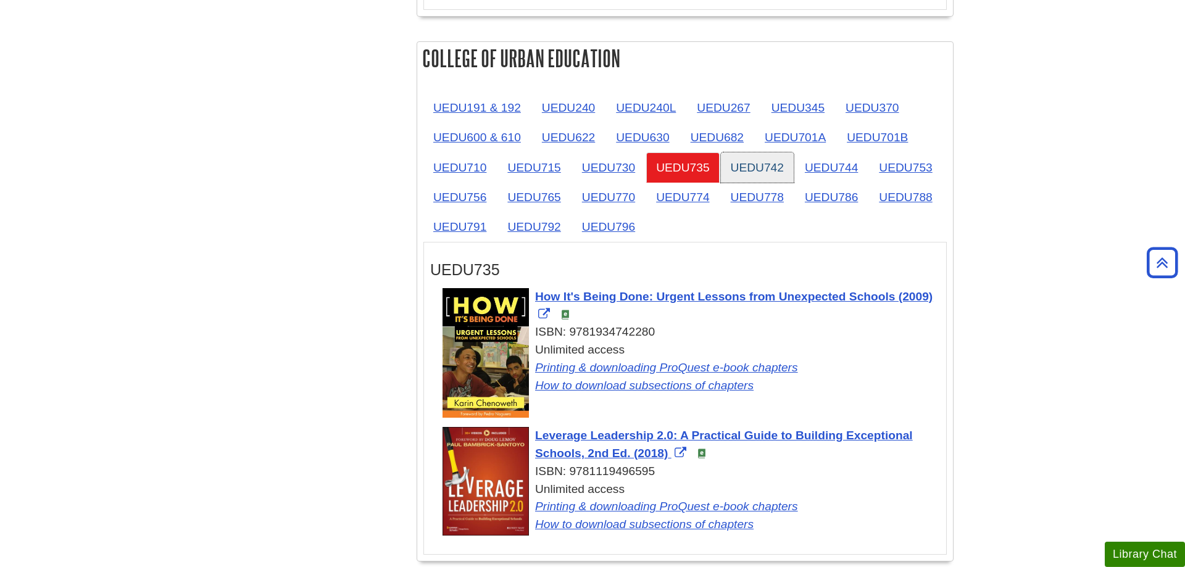
click at [744, 152] on link "UEDU742" at bounding box center [757, 167] width 73 height 30
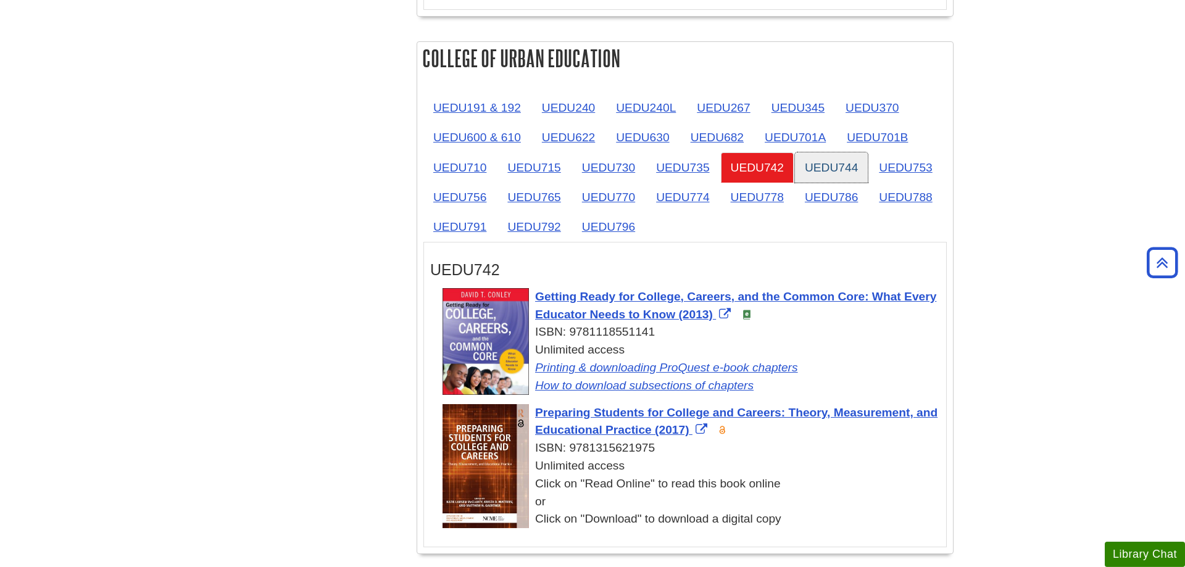
click at [848, 152] on link "UEDU744" at bounding box center [831, 167] width 73 height 30
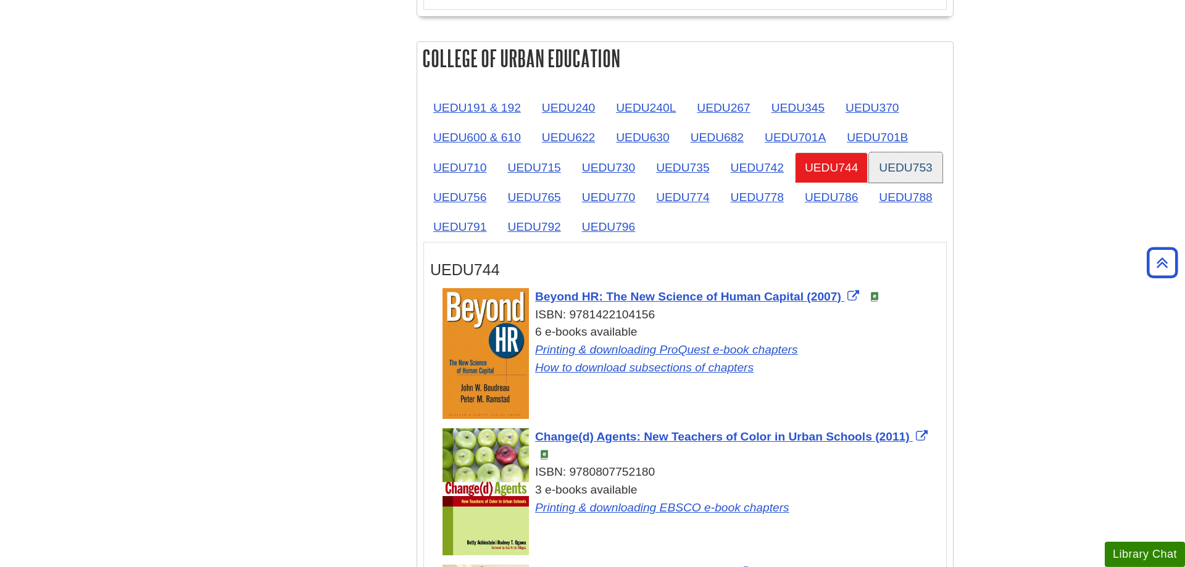
click at [898, 152] on link "UEDU753" at bounding box center [905, 167] width 73 height 30
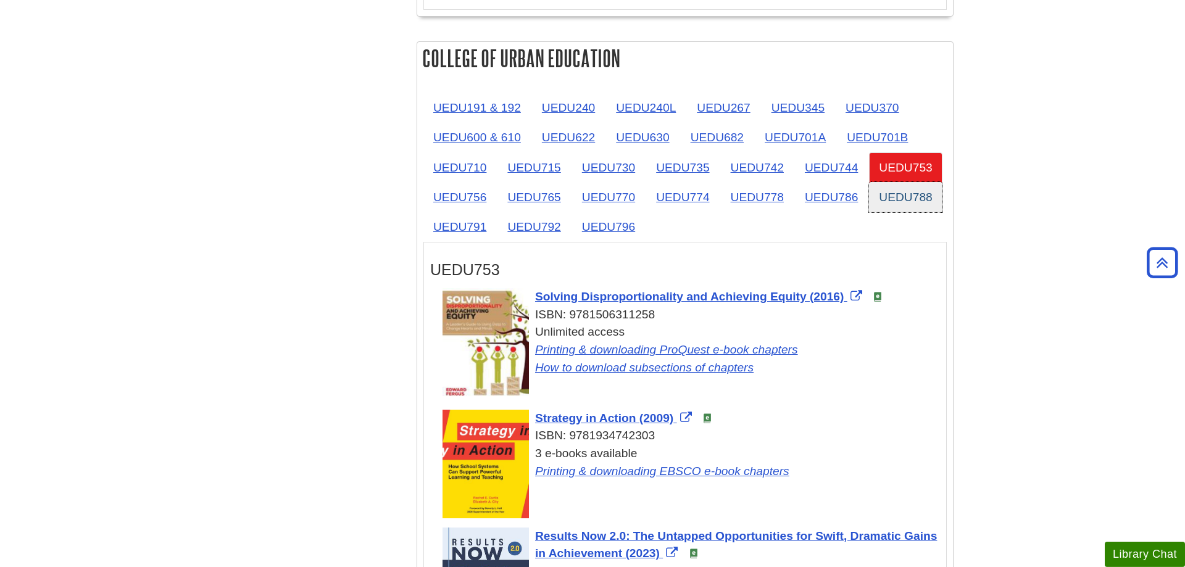
drag, startPoint x: 922, startPoint y: 162, endPoint x: 874, endPoint y: 164, distance: 48.1
click at [921, 182] on link "UEDU788" at bounding box center [905, 197] width 73 height 30
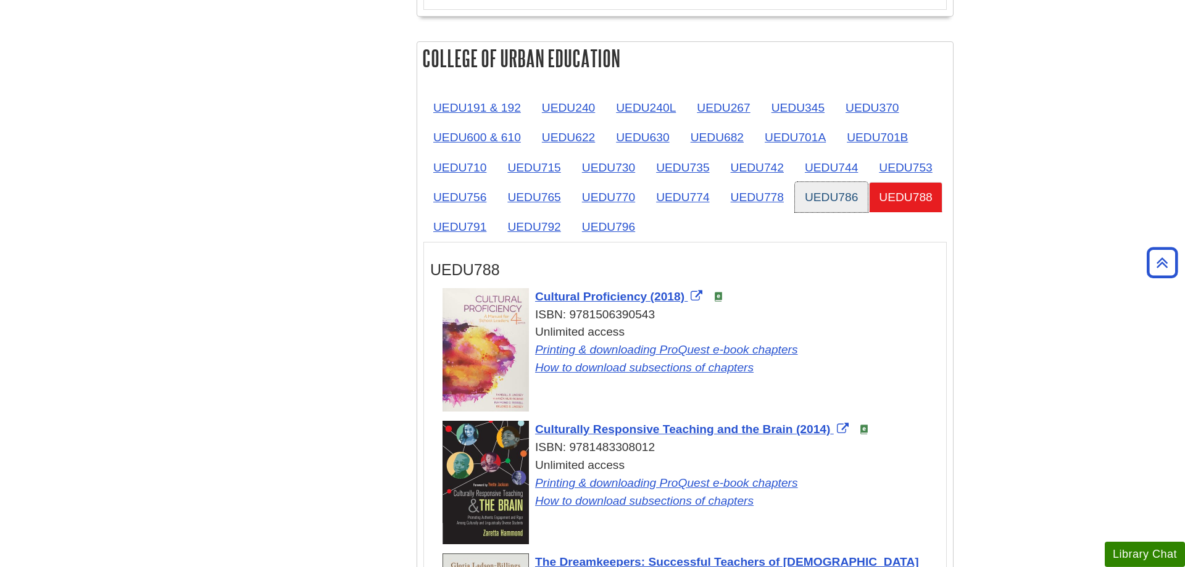
click at [829, 182] on link "UEDU786" at bounding box center [831, 197] width 73 height 30
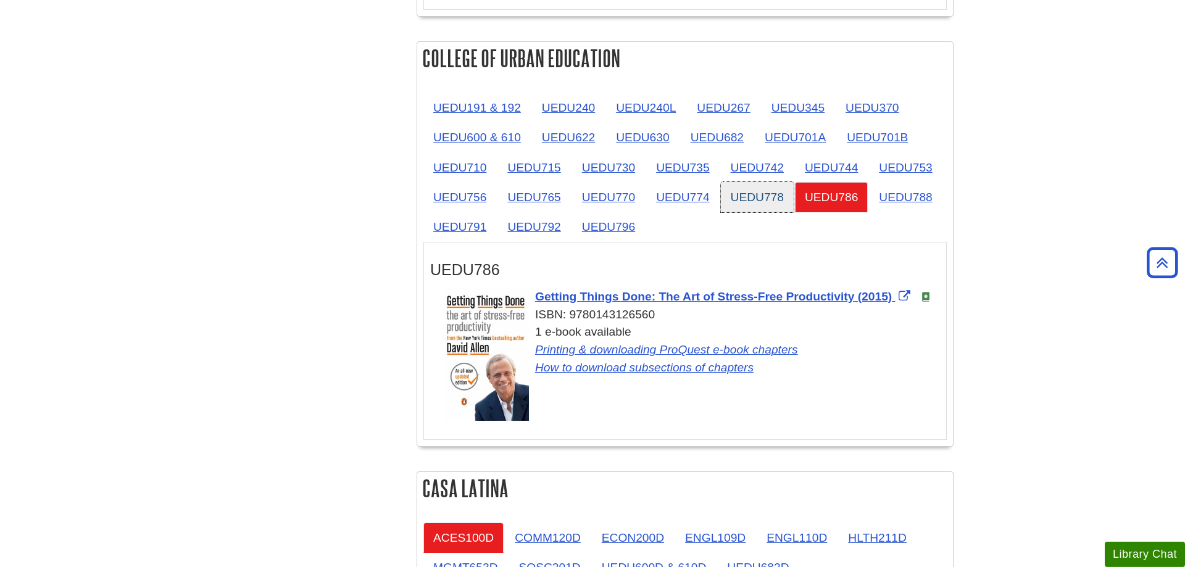
click at [770, 182] on link "UEDU778" at bounding box center [757, 197] width 73 height 30
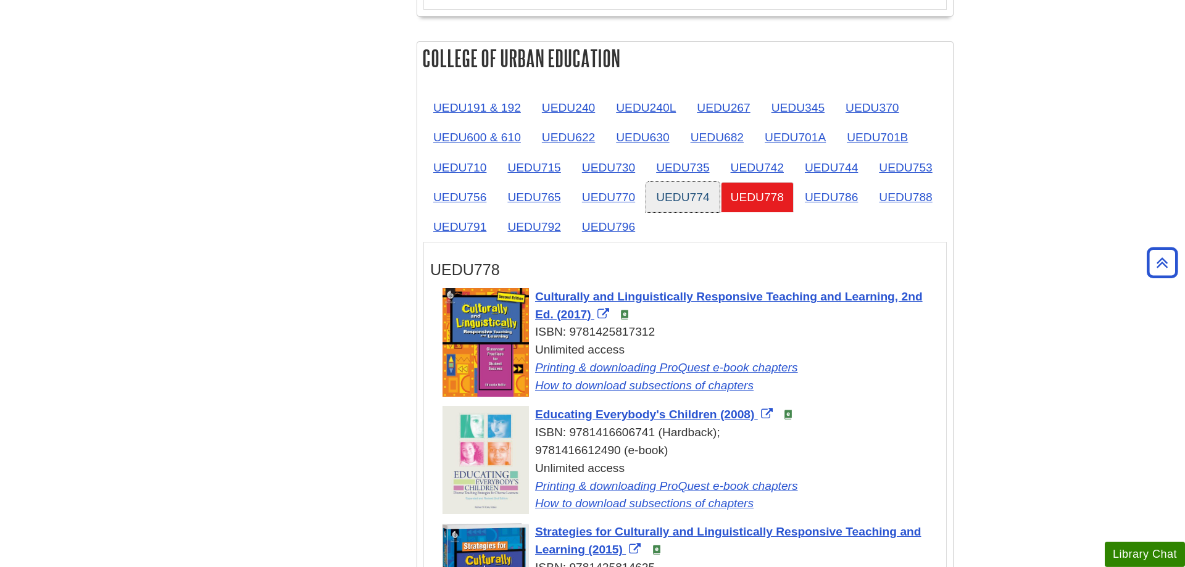
drag, startPoint x: 702, startPoint y: 153, endPoint x: 682, endPoint y: 153, distance: 19.1
click at [701, 182] on link "UEDU774" at bounding box center [682, 197] width 73 height 30
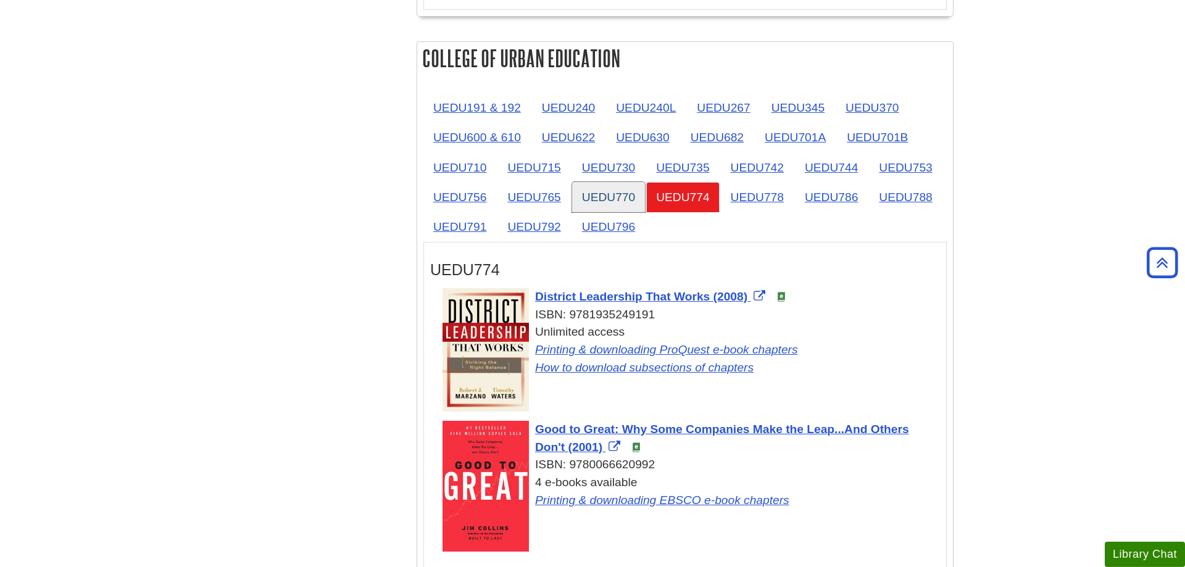
click at [614, 182] on link "UEDU770" at bounding box center [608, 197] width 73 height 30
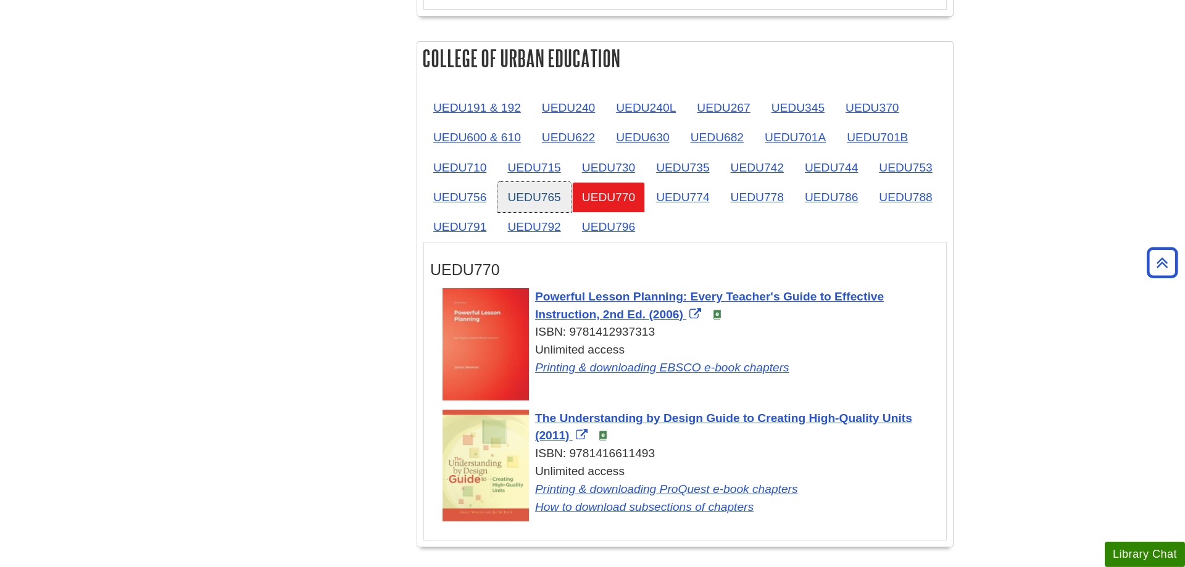
click at [531, 182] on link "UEDU765" at bounding box center [533, 197] width 73 height 30
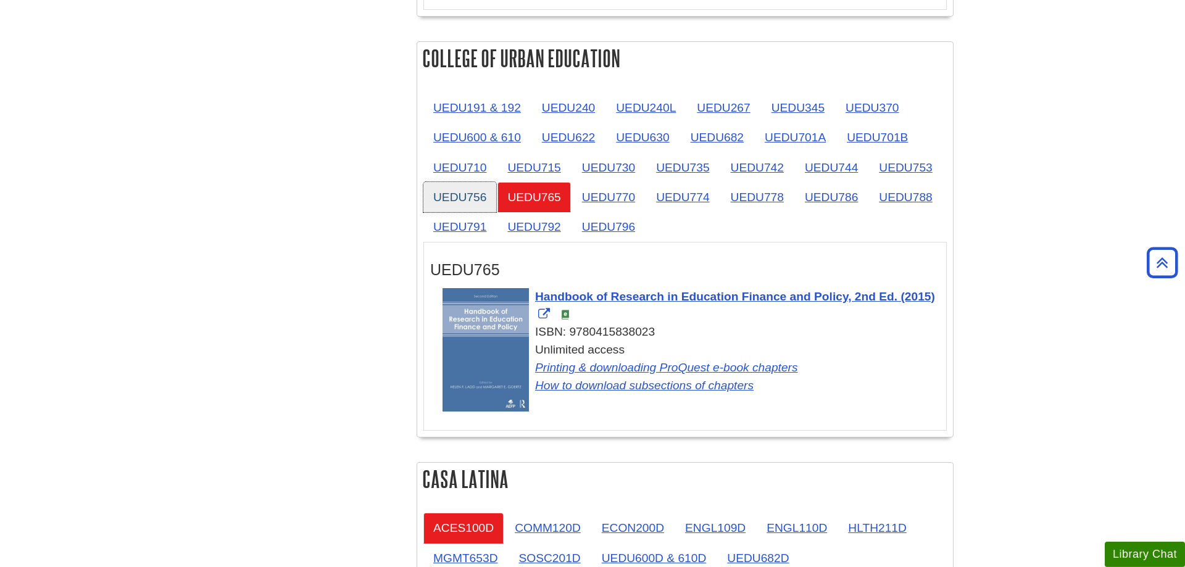
click at [470, 182] on link "UEDU756" at bounding box center [459, 197] width 73 height 30
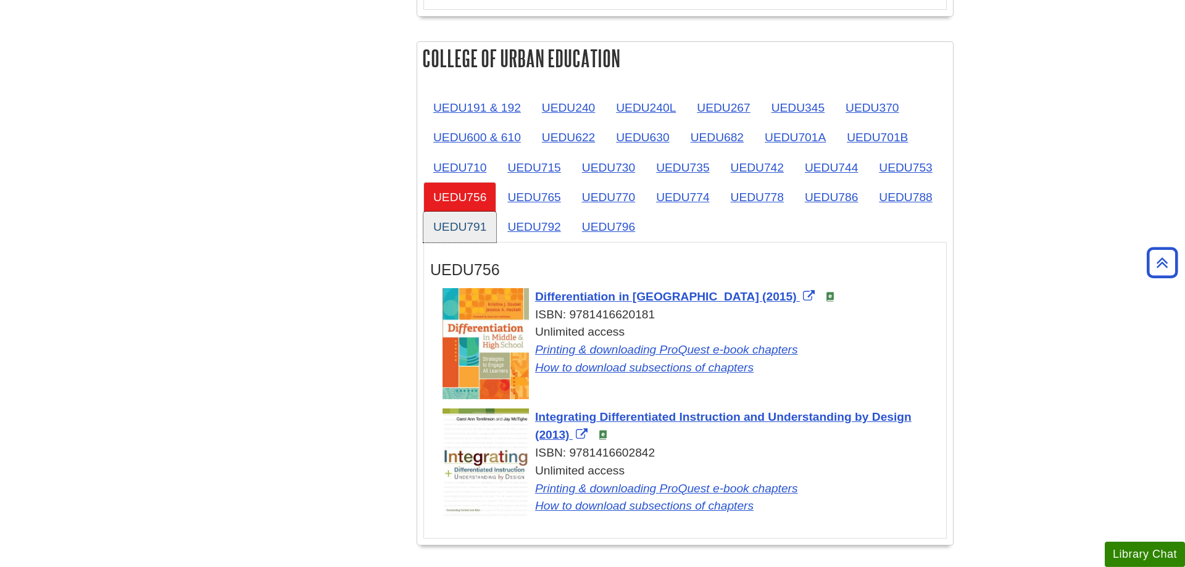
click at [463, 212] on link "UEDU791" at bounding box center [459, 227] width 73 height 30
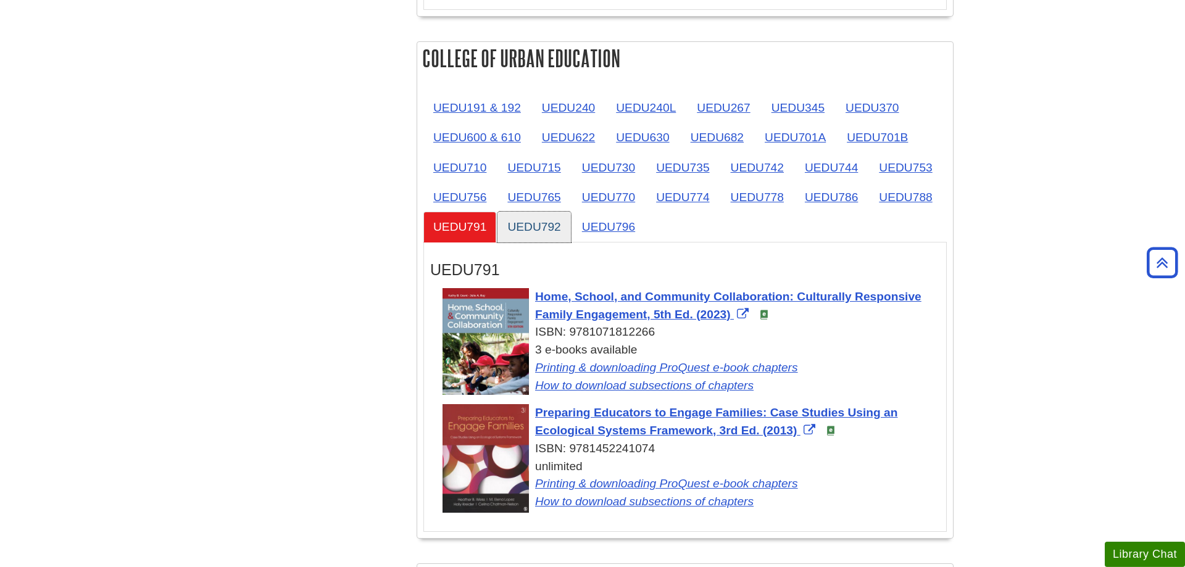
click at [518, 212] on link "UEDU792" at bounding box center [533, 227] width 73 height 30
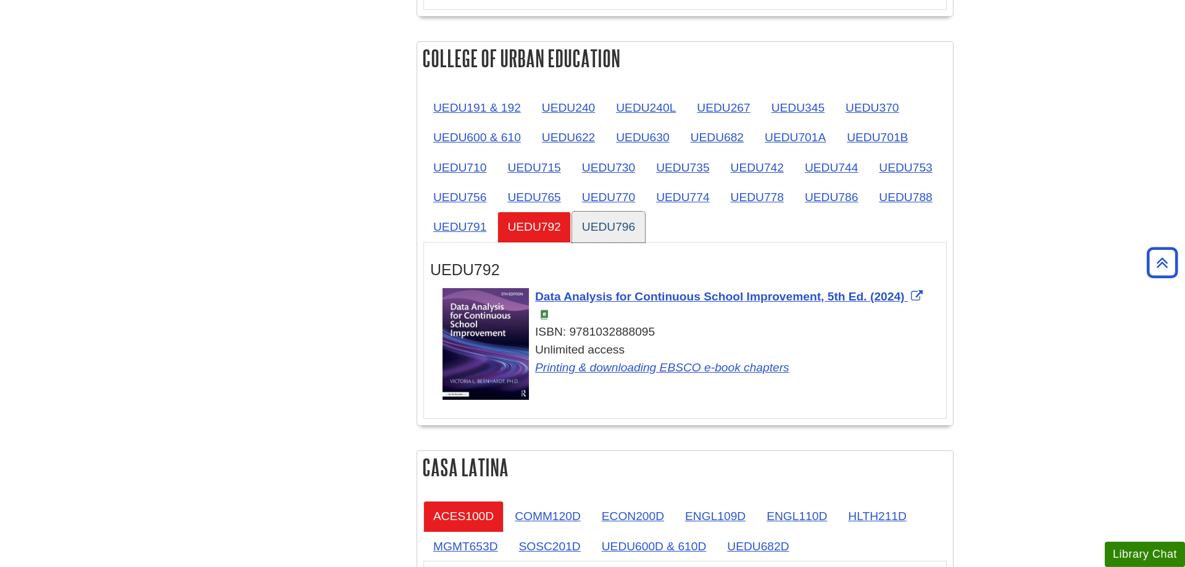
click at [619, 212] on link "UEDU796" at bounding box center [608, 227] width 73 height 30
